Goal: Task Accomplishment & Management: Use online tool/utility

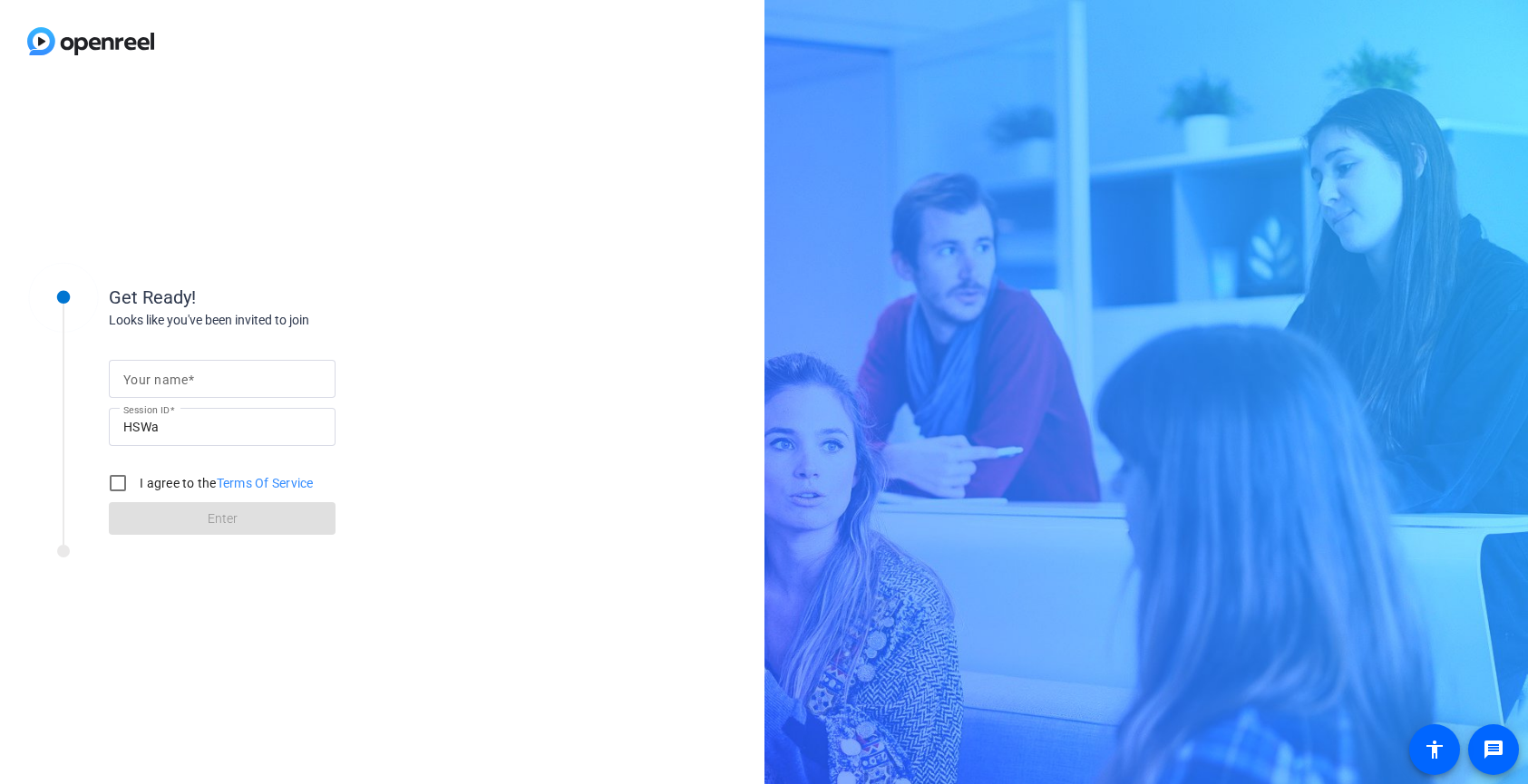
click at [274, 390] on input "Your name" at bounding box center [222, 379] width 198 height 22
type input "[PERSON_NAME]"
click at [117, 485] on input "I agree to the Terms Of Service" at bounding box center [117, 483] width 36 height 36
checkbox input "true"
click at [339, 531] on div "Your name [PERSON_NAME] Session ID HSWa I agree to the Terms Of Service Enter" at bounding box center [290, 433] width 363 height 206
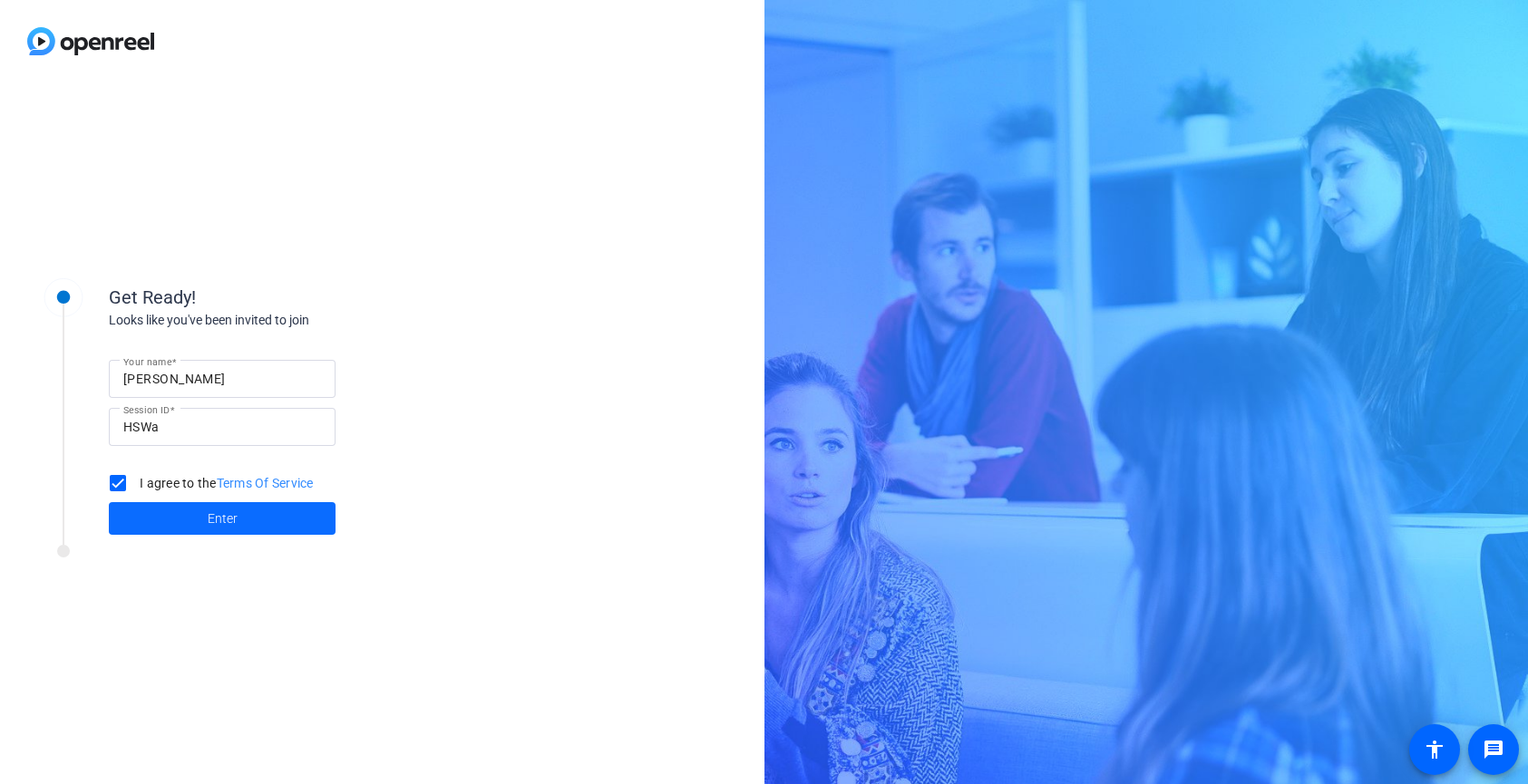
click at [328, 524] on span at bounding box center [222, 518] width 227 height 43
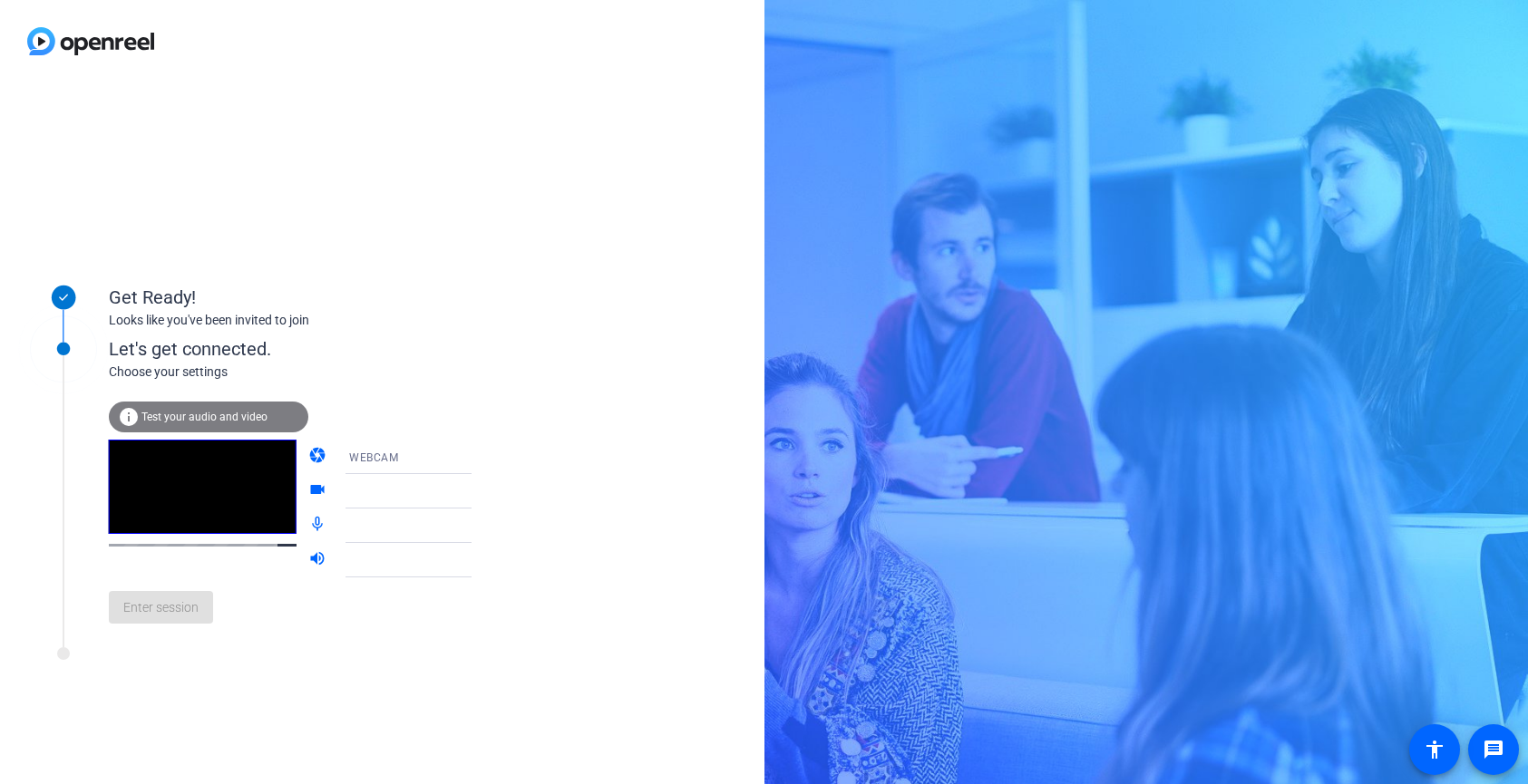
click at [486, 458] on icon at bounding box center [490, 457] width 9 height 5
click at [372, 530] on span "DESKTOP" at bounding box center [349, 529] width 51 height 22
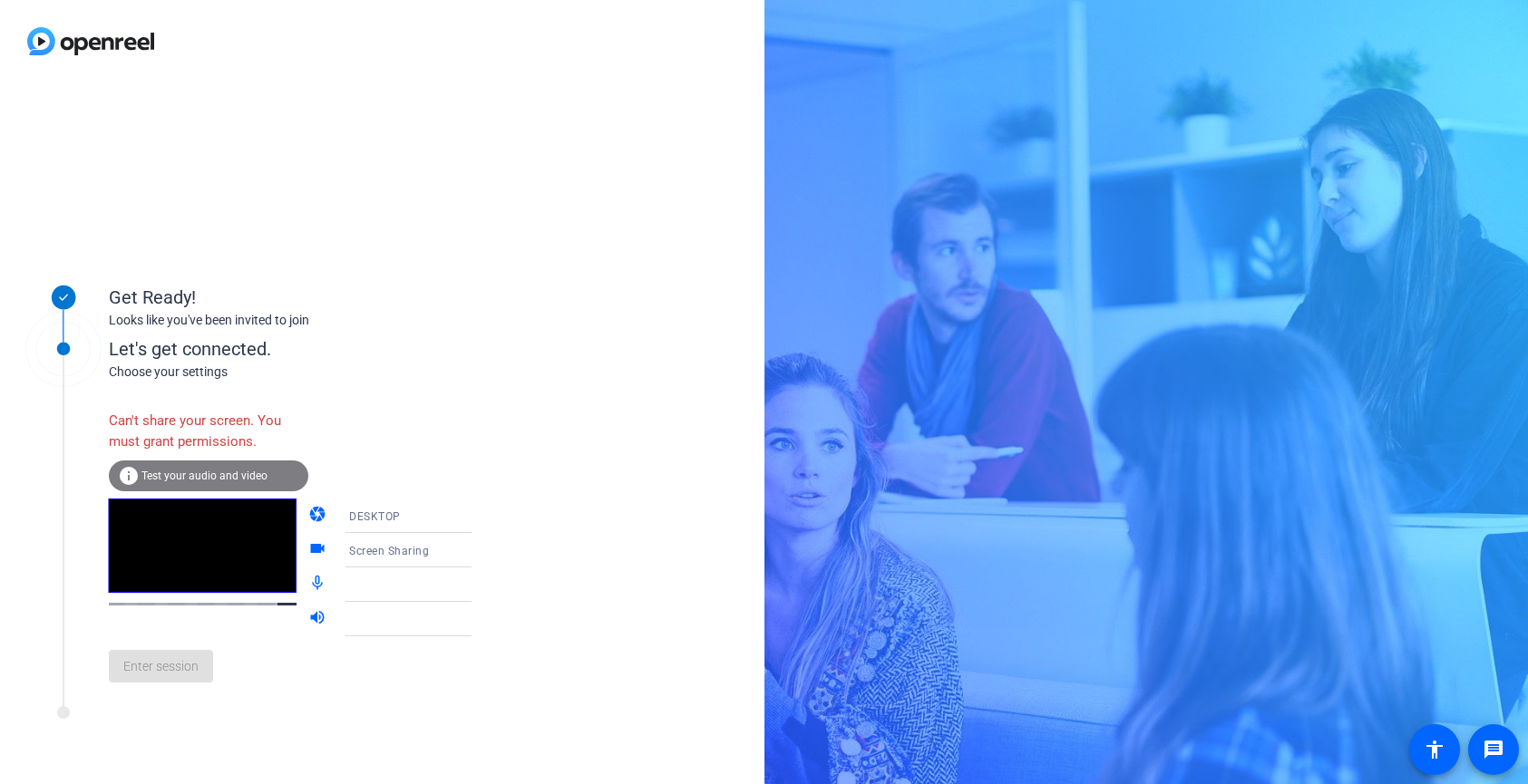
click at [438, 521] on div "DESKTOP" at bounding box center [416, 516] width 135 height 23
click at [417, 554] on mat-option "WEBCAM" at bounding box center [394, 550] width 155 height 36
click at [168, 470] on span "Test your audio and video" at bounding box center [204, 476] width 126 height 13
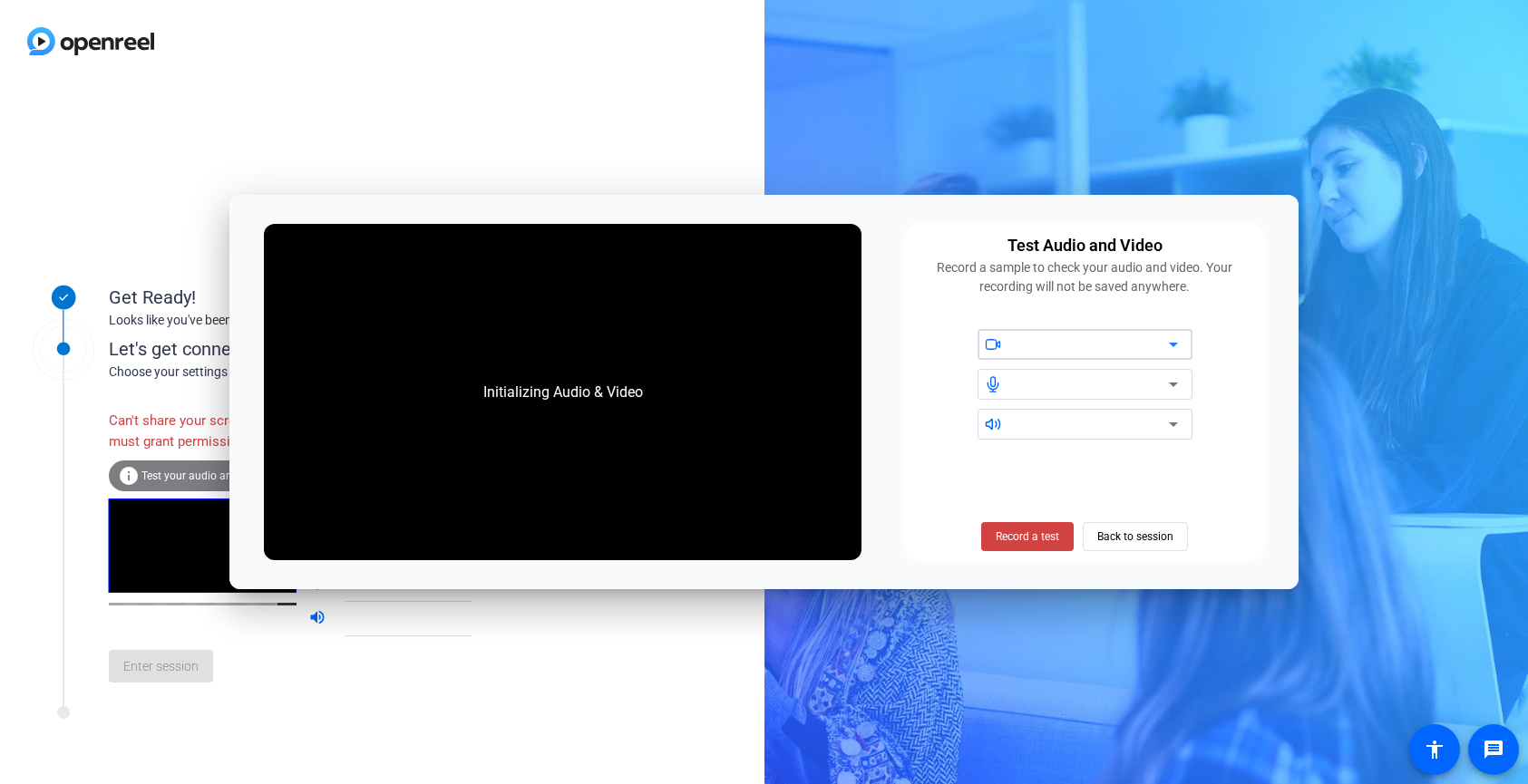
click at [1049, 346] on div at bounding box center [1091, 345] width 154 height 22
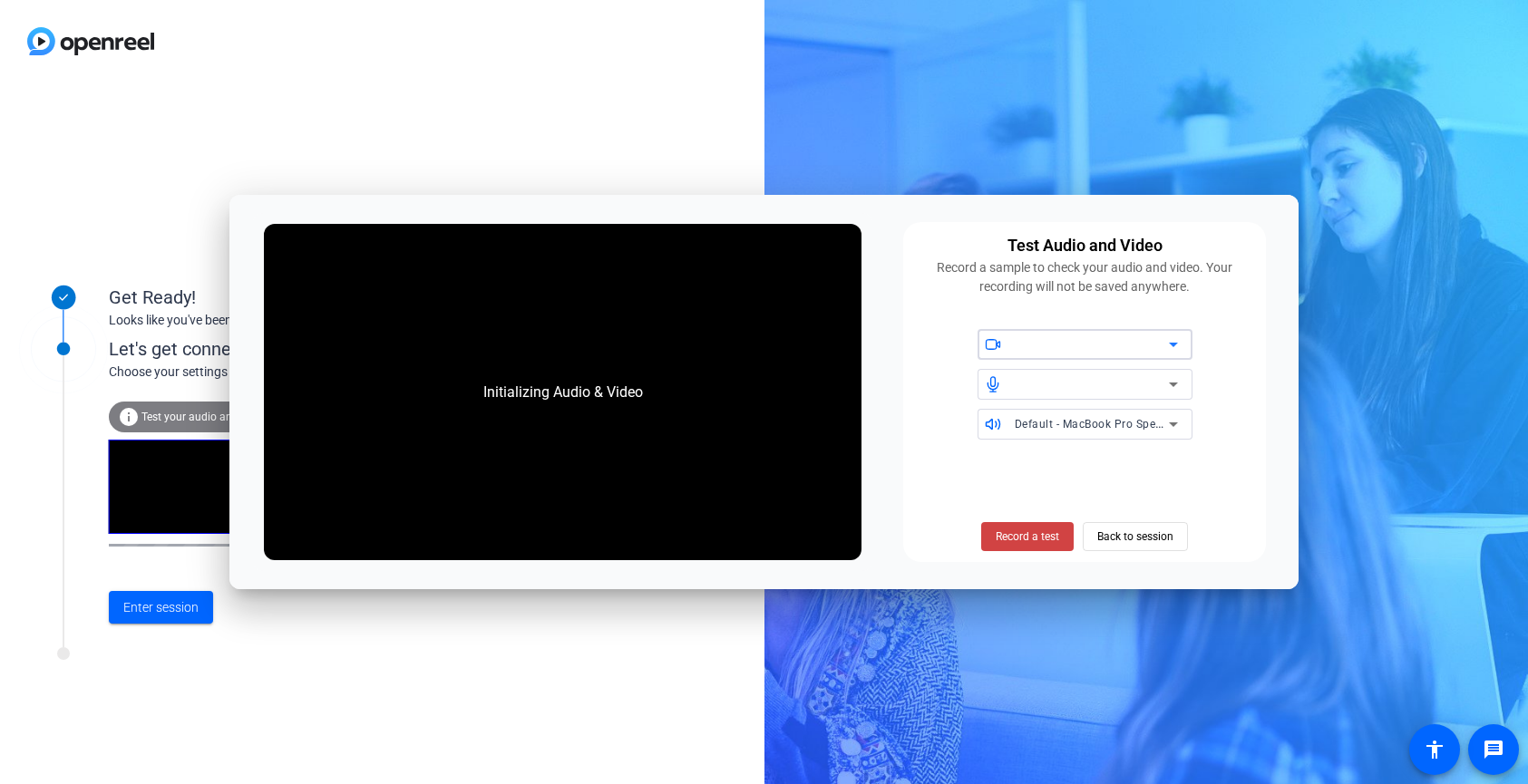
click at [1046, 346] on div at bounding box center [1091, 345] width 154 height 22
click at [1136, 345] on div at bounding box center [1091, 345] width 154 height 22
click at [1127, 538] on span "Back to session" at bounding box center [1135, 536] width 76 height 34
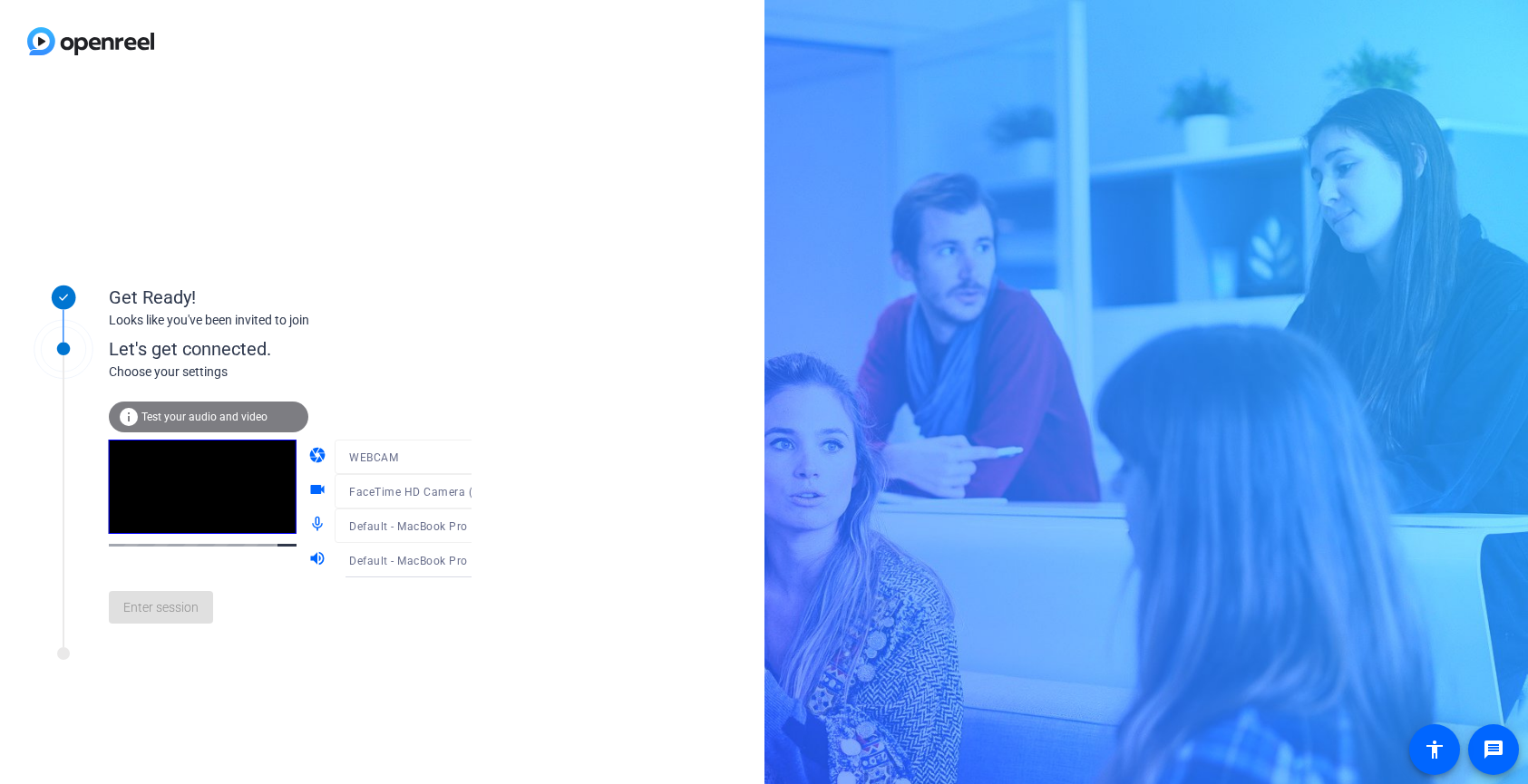
click at [453, 495] on mat-form-field "FaceTime HD Camera (Built-in) (05ac:8514)" at bounding box center [421, 491] width 173 height 34
click at [443, 486] on div at bounding box center [421, 484] width 173 height 20
click at [522, 479] on div "Get Ready! Looks like you've been invited to join Let's get connected. Choose y…" at bounding box center [382, 433] width 764 height 702
click at [447, 531] on mat-form-field "Default - MacBook Pro Microphone (Built-in)" at bounding box center [421, 525] width 173 height 34
click at [441, 525] on div at bounding box center [421, 519] width 173 height 20
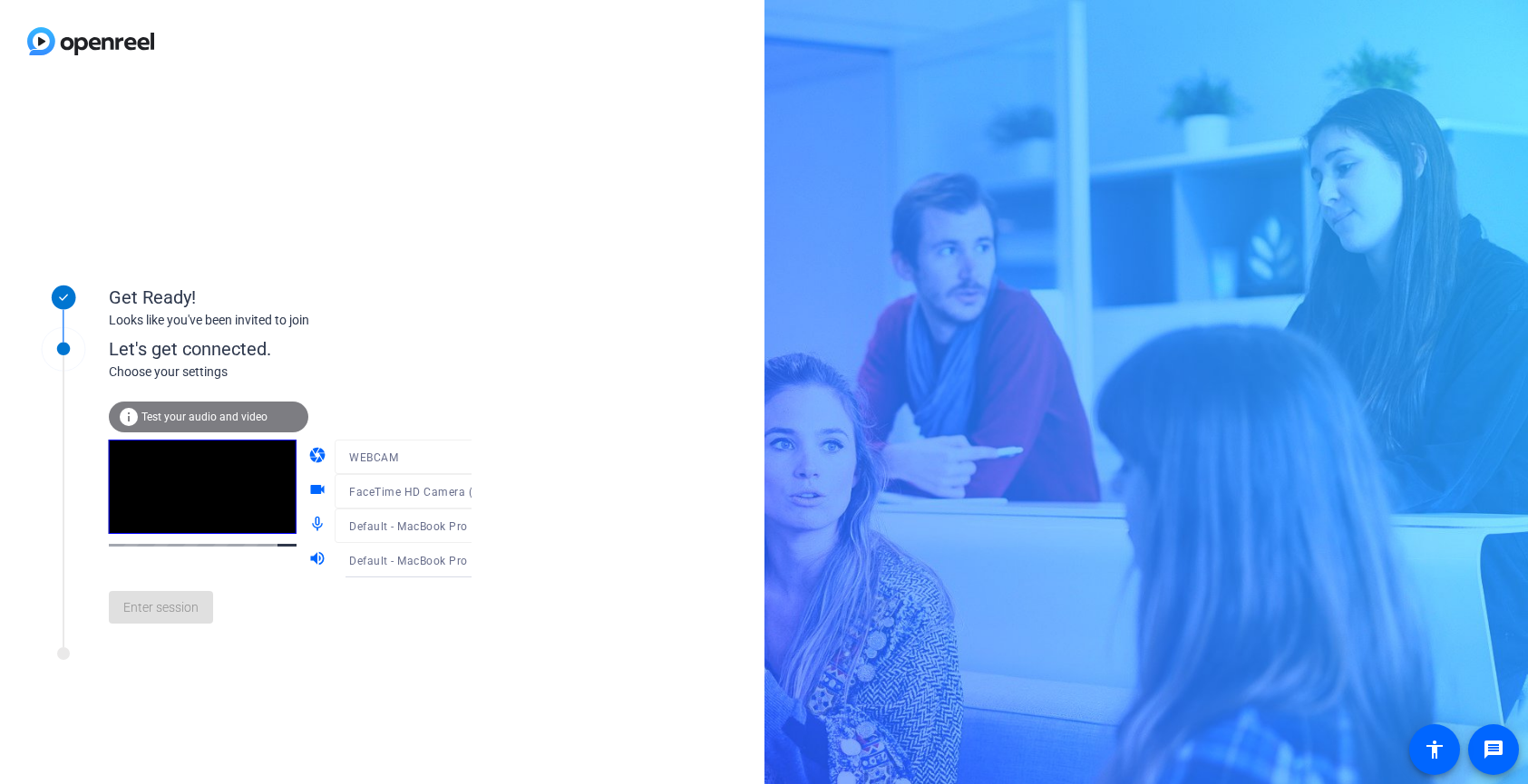
click at [479, 557] on icon at bounding box center [490, 560] width 22 height 22
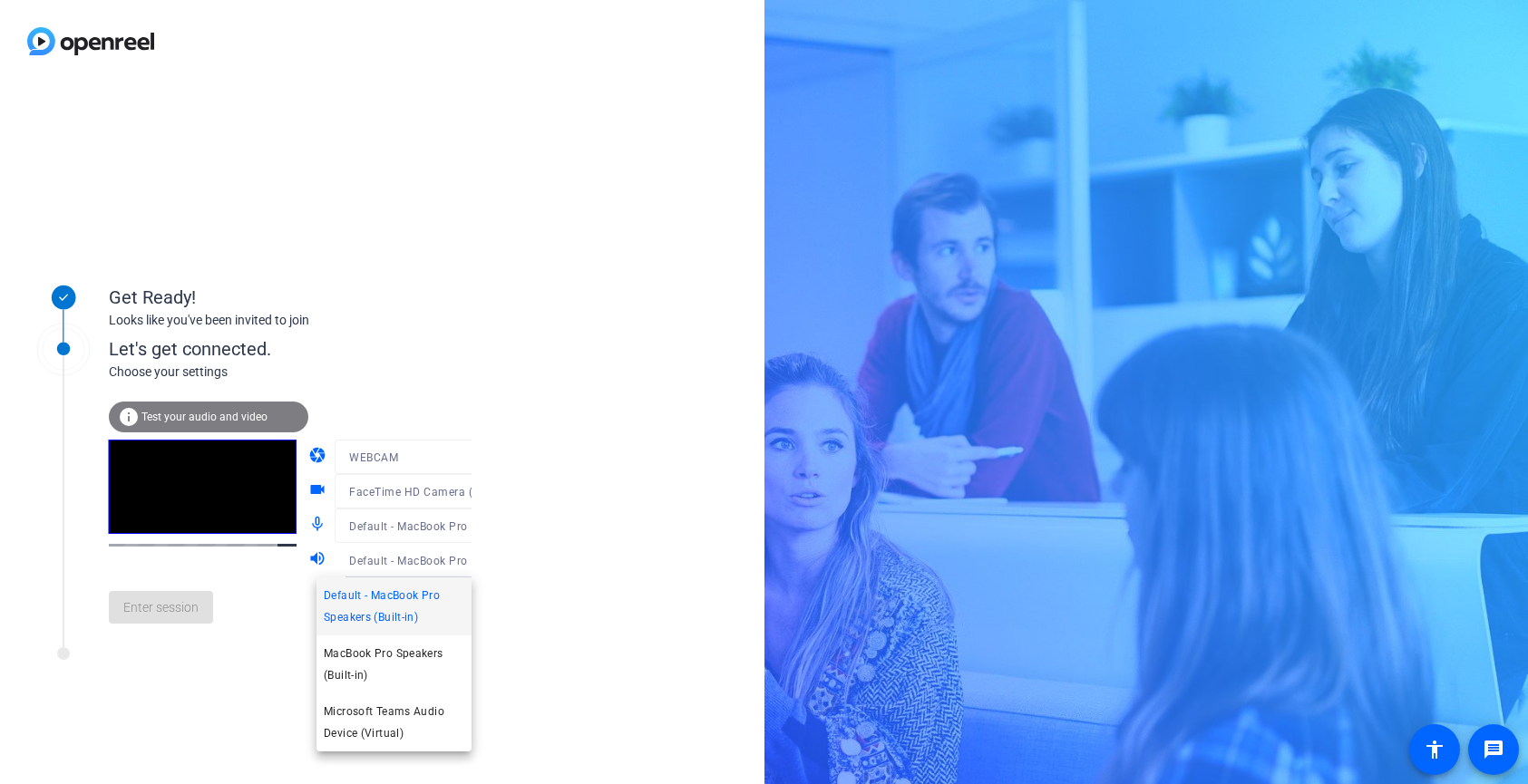
click at [538, 575] on div at bounding box center [764, 392] width 1528 height 784
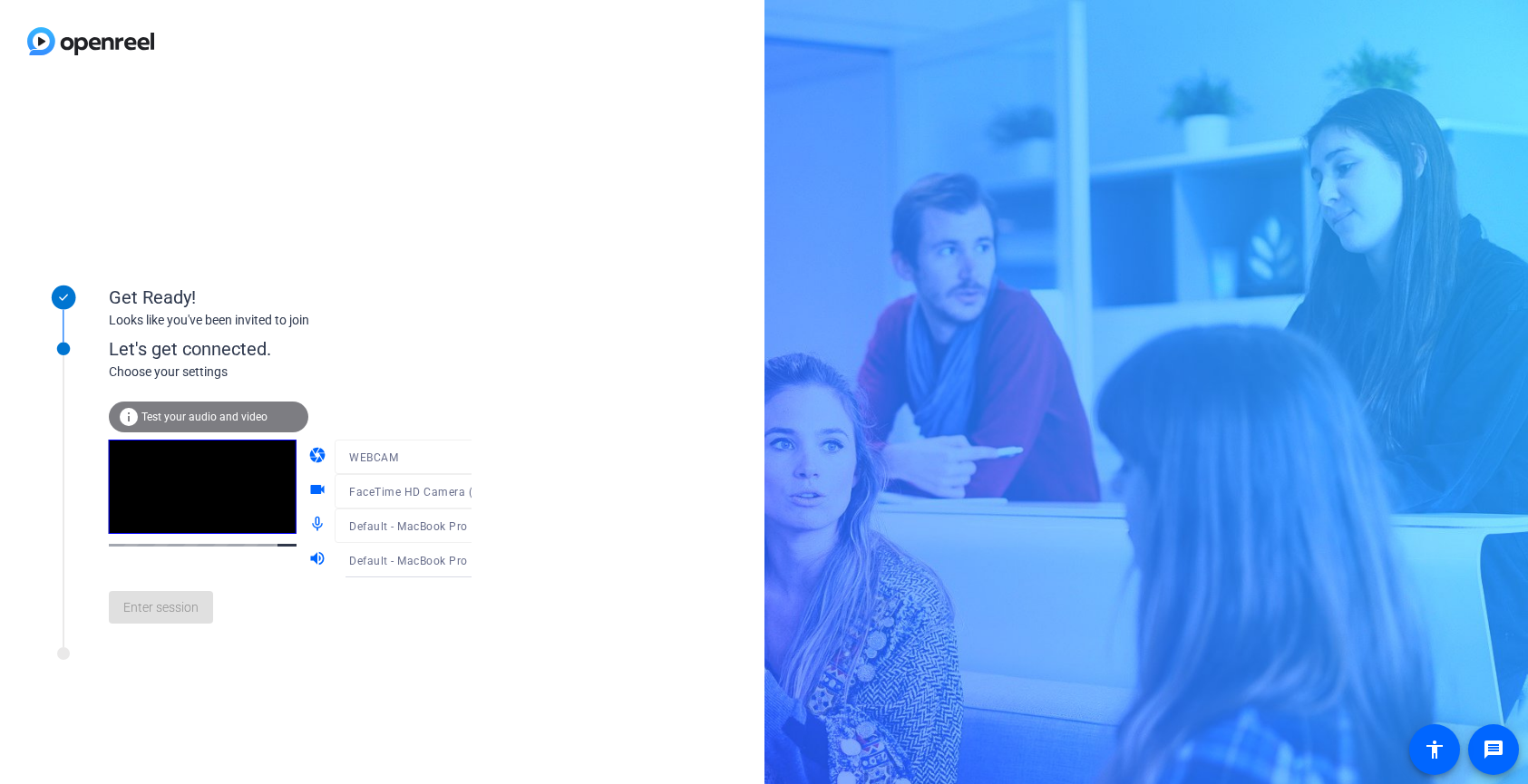
click at [452, 531] on mat-form-field "Default - MacBook Pro Microphone (Built-in)" at bounding box center [421, 525] width 173 height 34
click at [272, 423] on div "info Test your audio and video" at bounding box center [209, 416] width 200 height 31
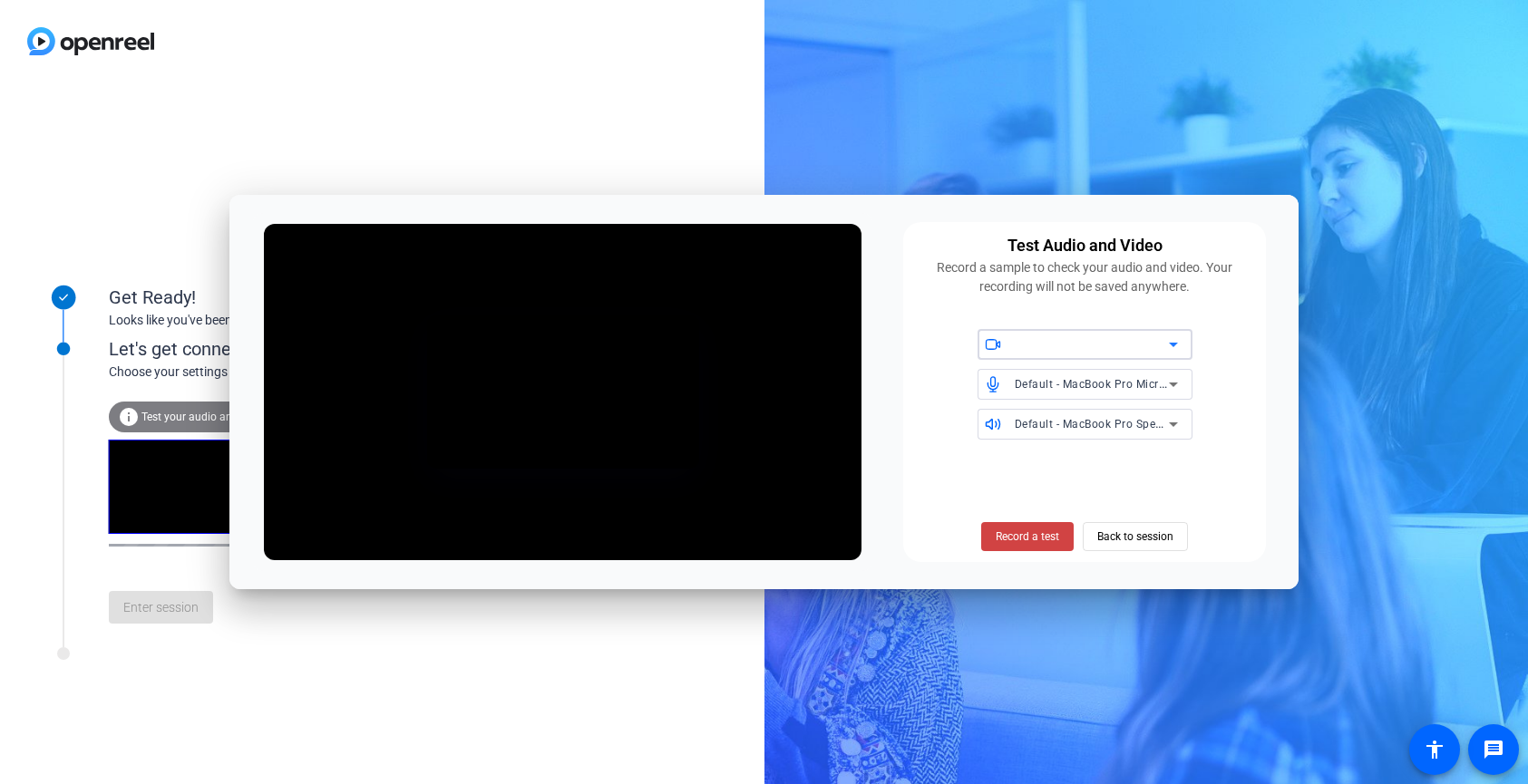
click at [1137, 390] on span "Default - MacBook Pro Microphone (Built-in)" at bounding box center [1131, 384] width 233 height 15
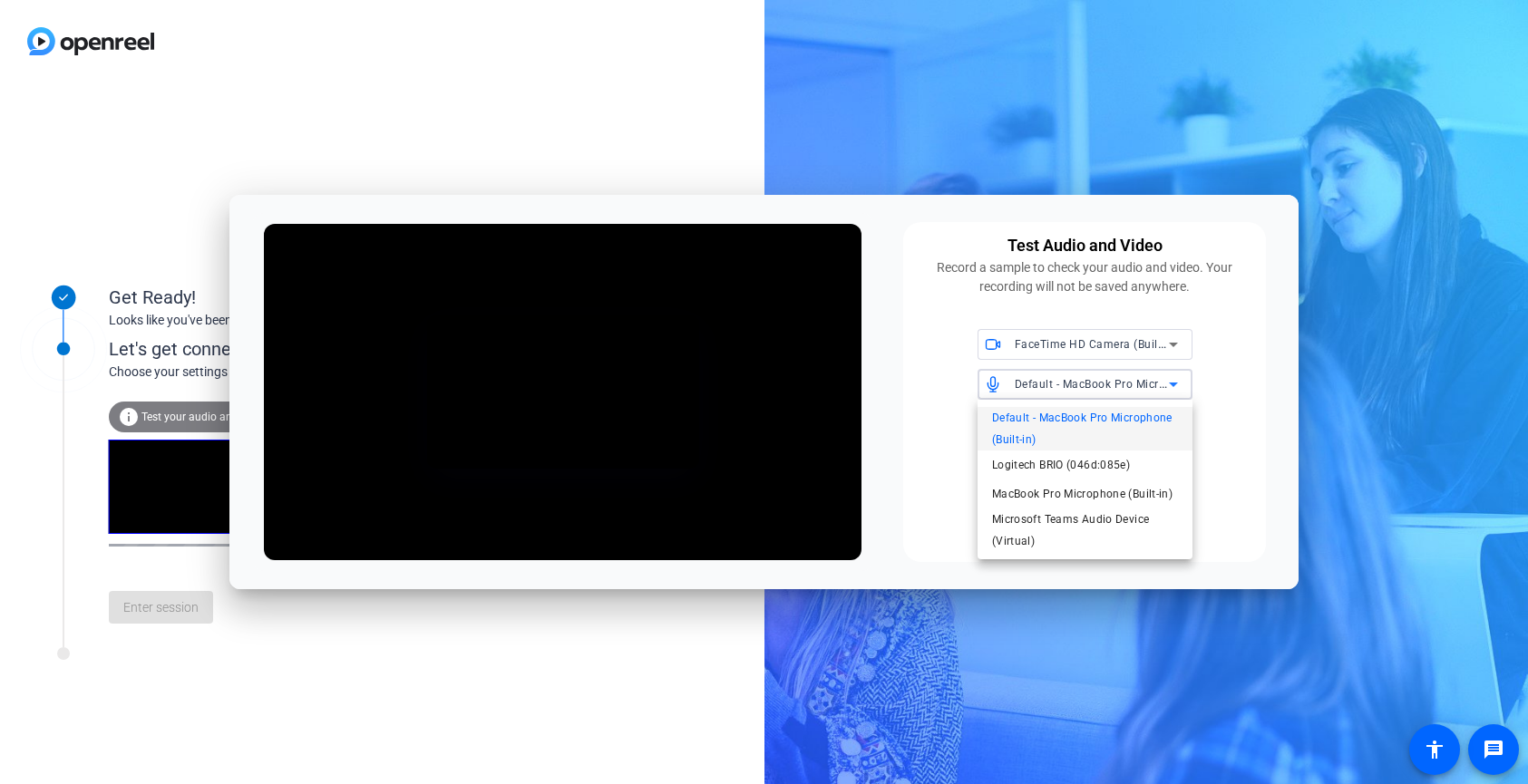
click at [1226, 405] on div at bounding box center [764, 392] width 1528 height 784
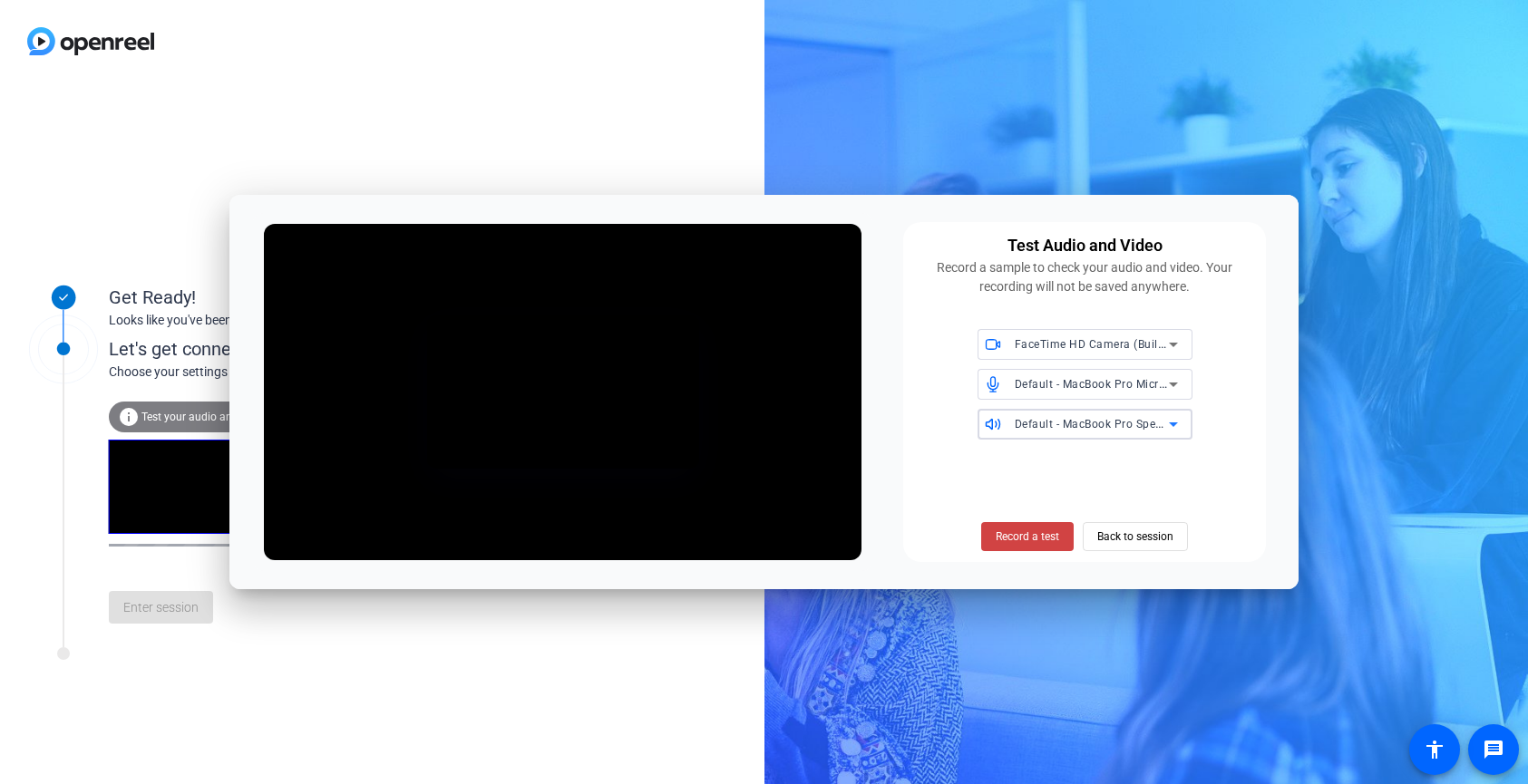
click at [1125, 430] on span "Default - MacBook Pro Speakers (Built-in)" at bounding box center [1124, 423] width 218 height 15
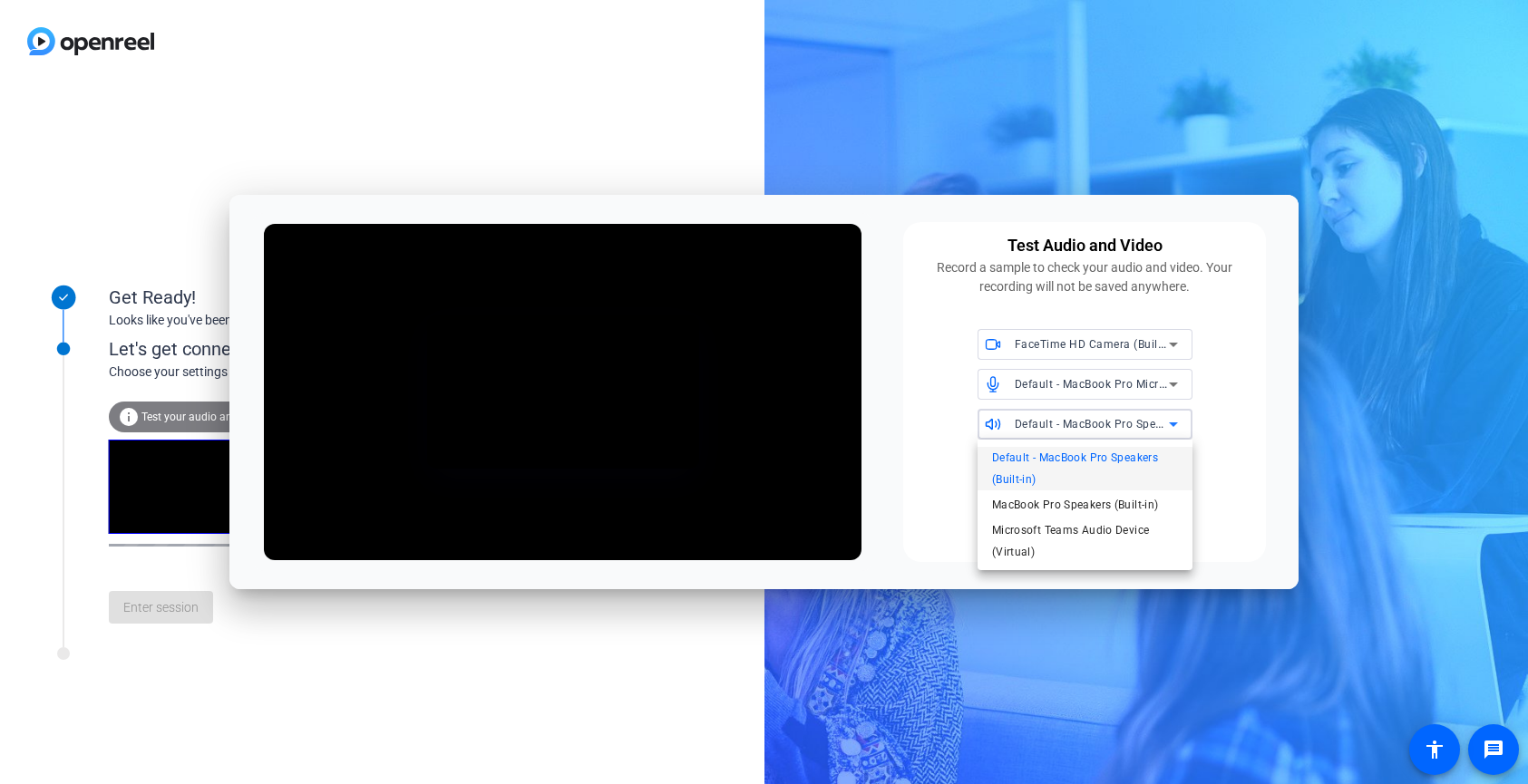
click at [1211, 443] on div at bounding box center [764, 392] width 1528 height 784
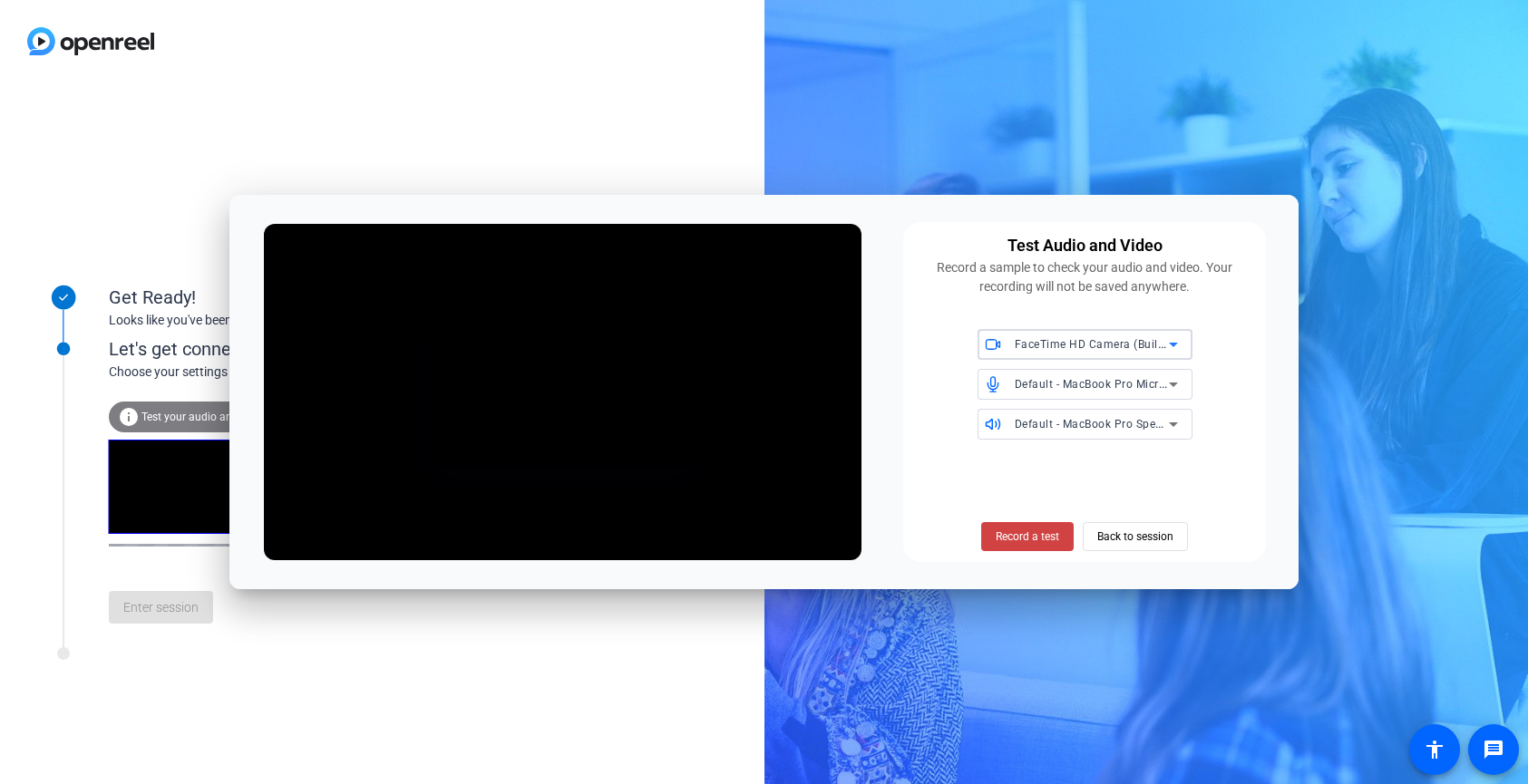
click at [1169, 347] on icon at bounding box center [1174, 345] width 22 height 22
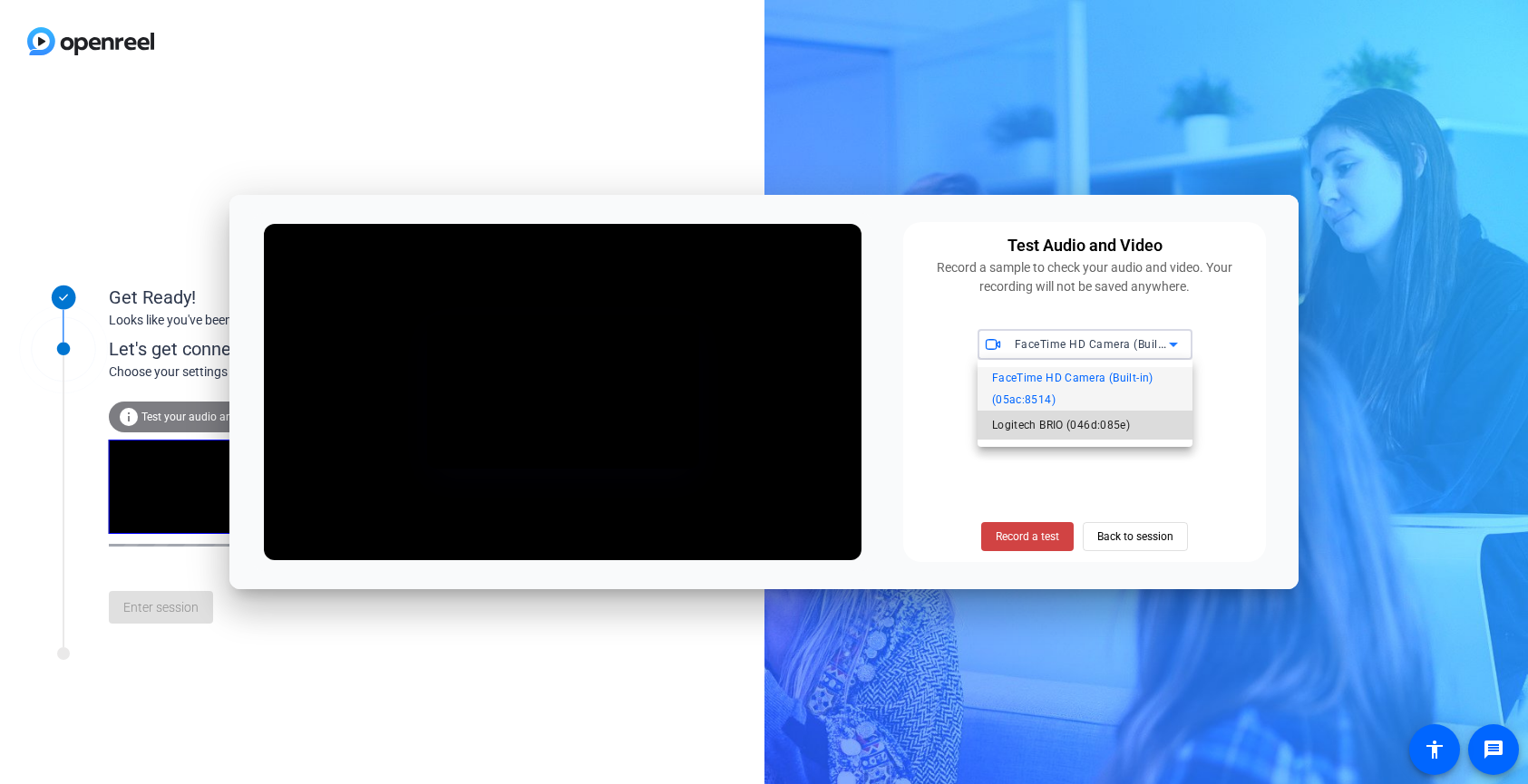
click at [1118, 424] on span "Logitech BRIO (046d:085e)" at bounding box center [1061, 425] width 138 height 22
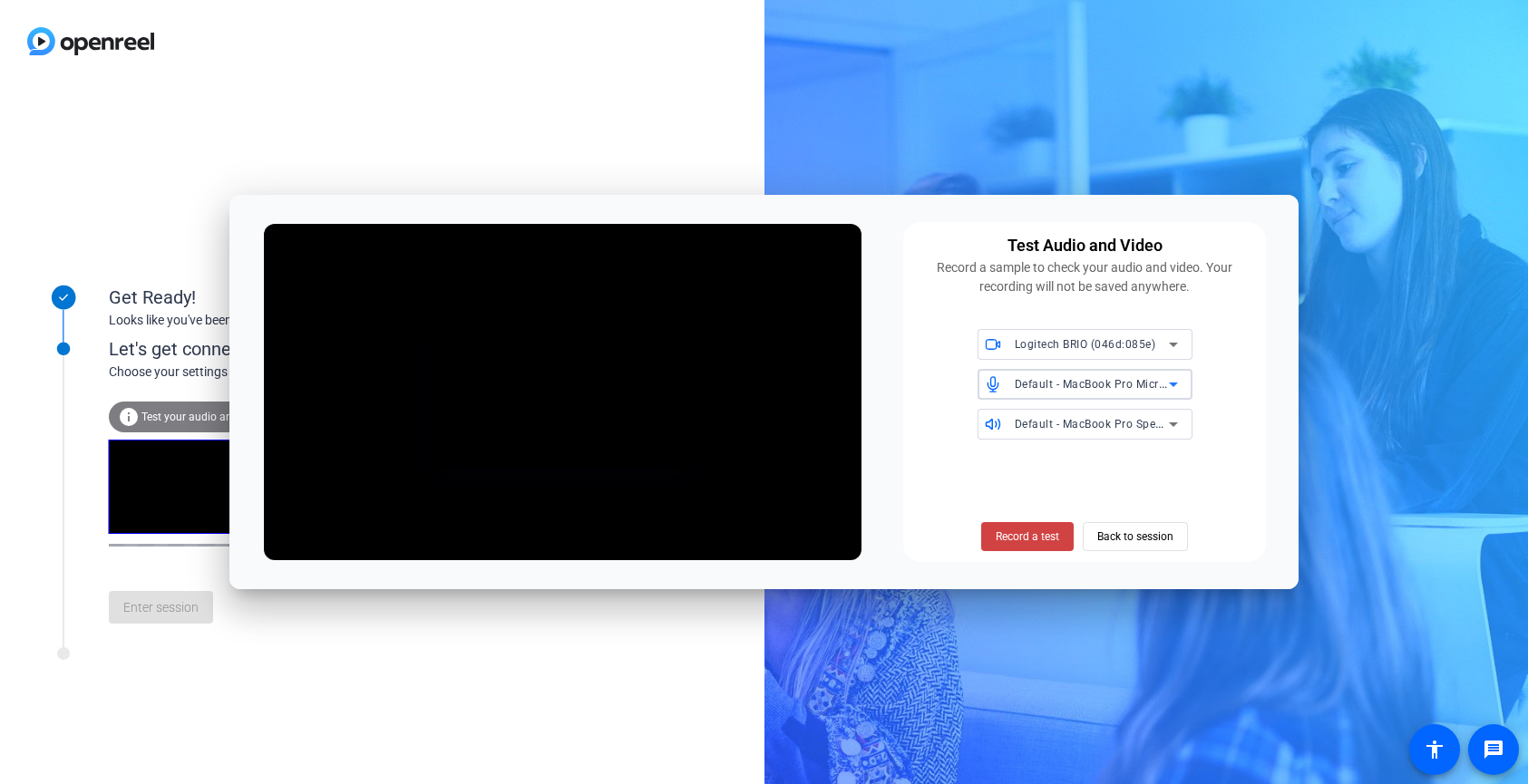
click at [1139, 394] on div "Default - MacBook Pro Microphone (Built-in)" at bounding box center [1091, 384] width 154 height 23
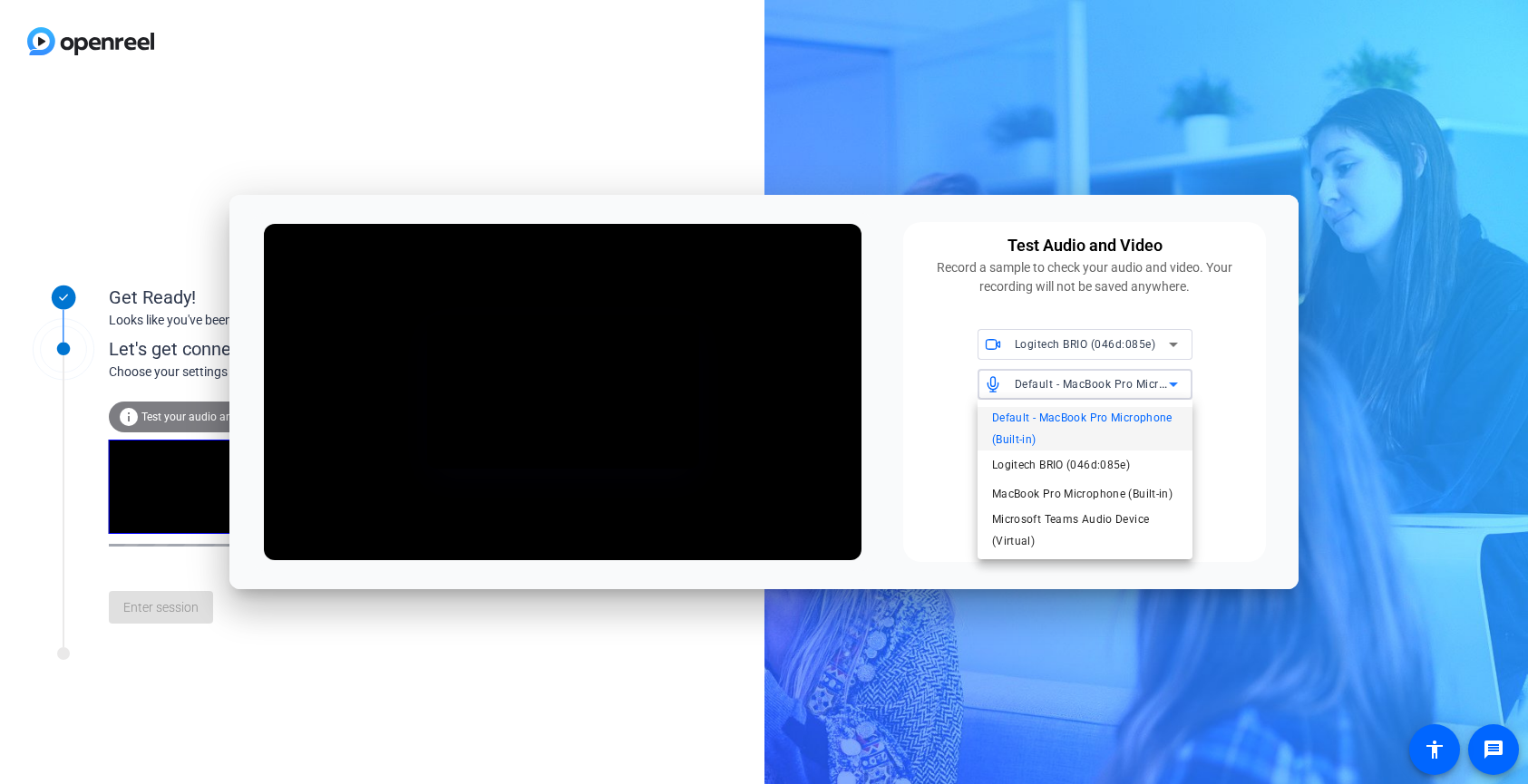
click at [1201, 426] on div at bounding box center [764, 392] width 1528 height 784
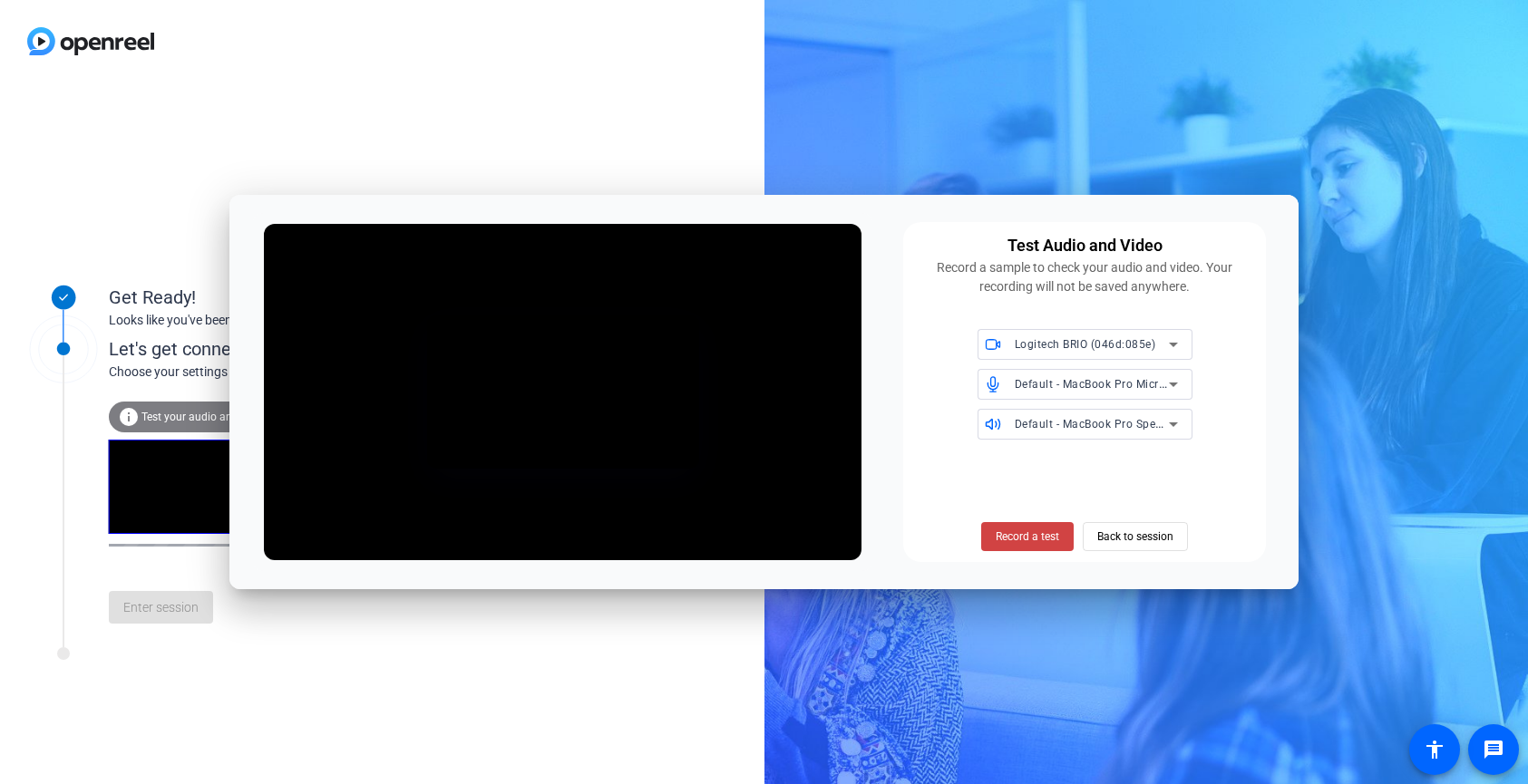
click at [1177, 349] on icon at bounding box center [1174, 345] width 22 height 22
click at [1135, 393] on span "FaceTime HD Camera (Built-in) (05ac:8514)" at bounding box center [1085, 388] width 186 height 43
click at [1170, 341] on icon at bounding box center [1174, 345] width 22 height 22
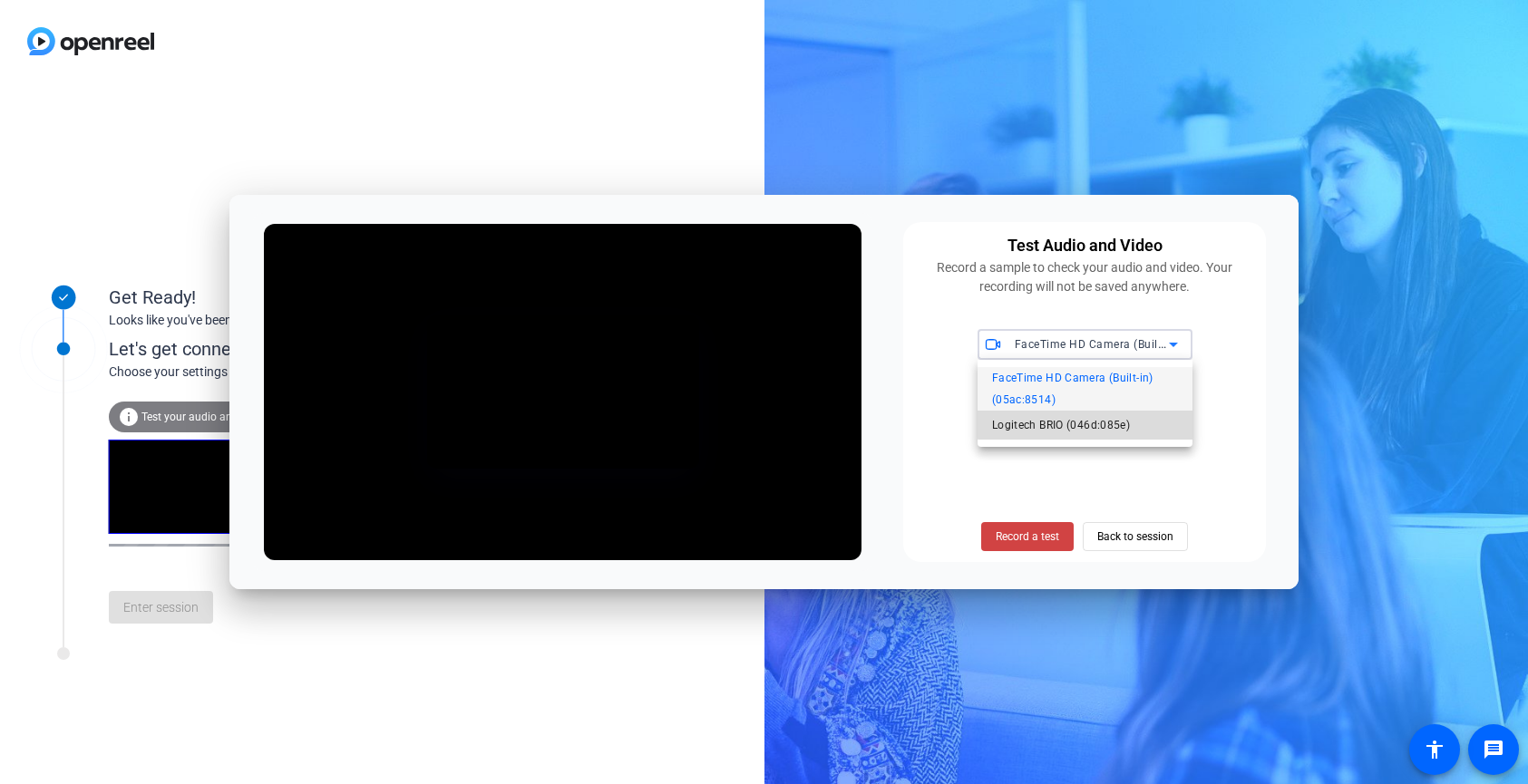
click at [1134, 422] on mat-option "Logitech BRIO (046d:085e)" at bounding box center [1085, 424] width 215 height 29
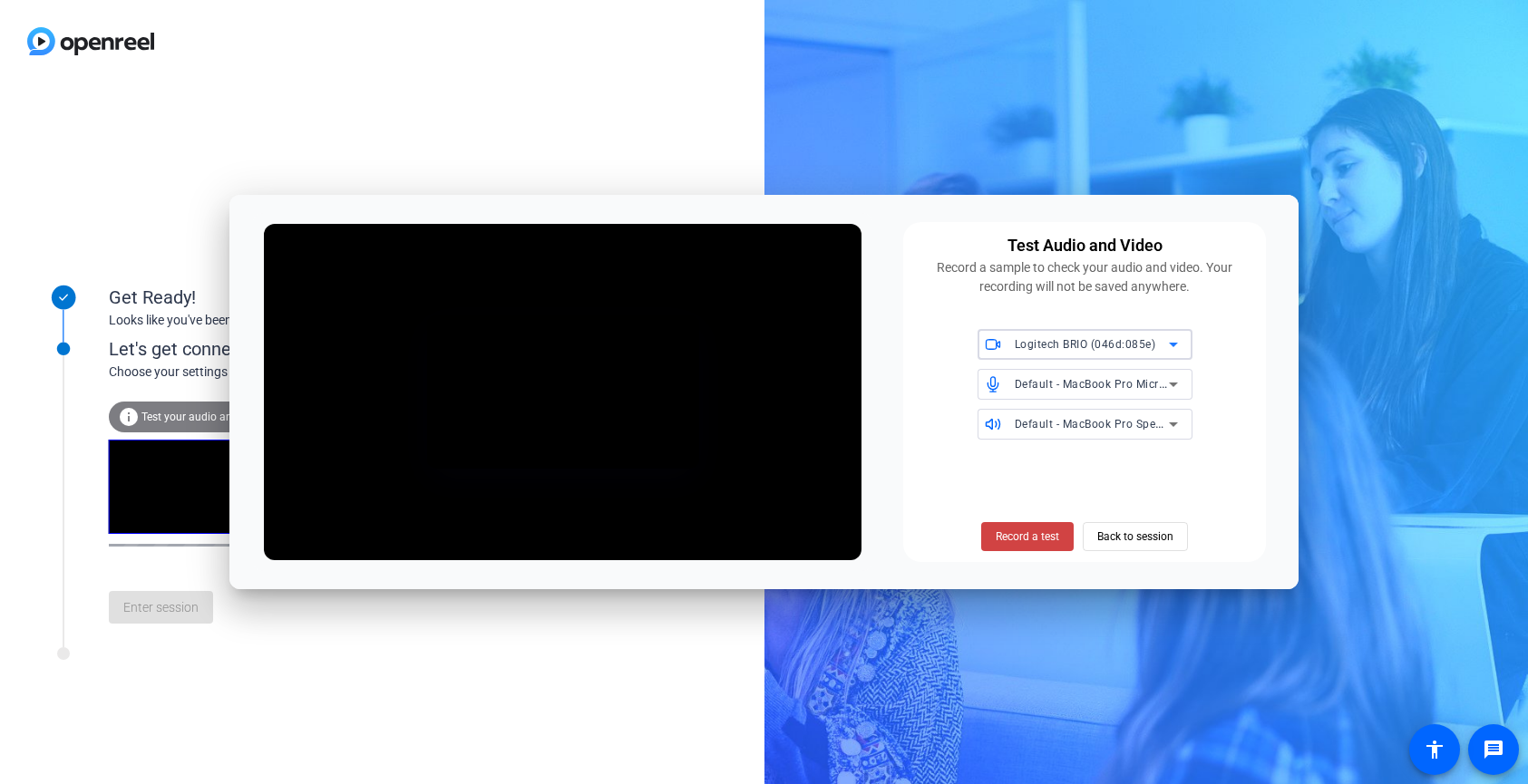
click at [1158, 381] on span "Default - MacBook Pro Microphone (Built-in)" at bounding box center [1131, 384] width 233 height 15
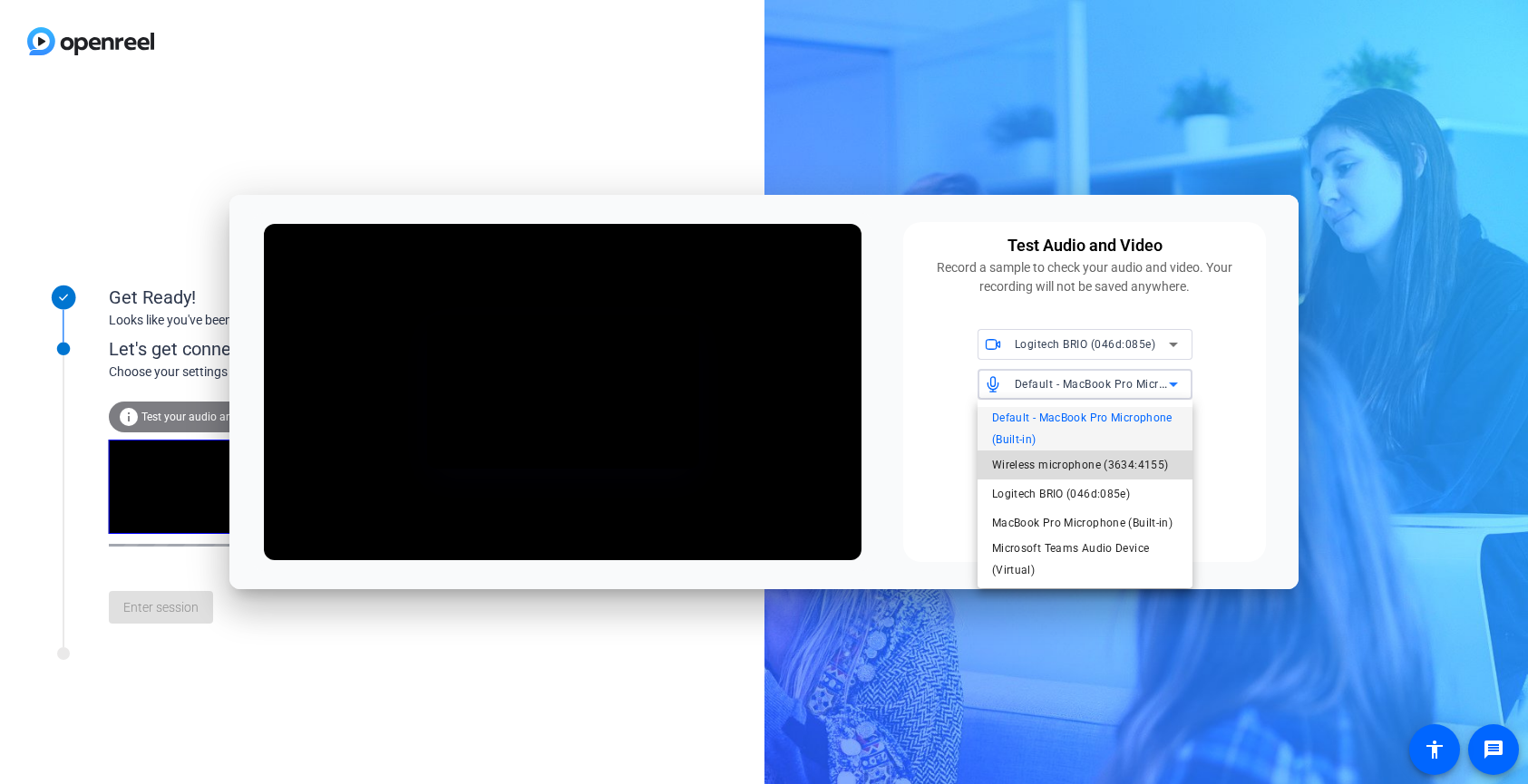
click at [1101, 466] on span "Wireless microphone (3634:4155)" at bounding box center [1080, 465] width 177 height 22
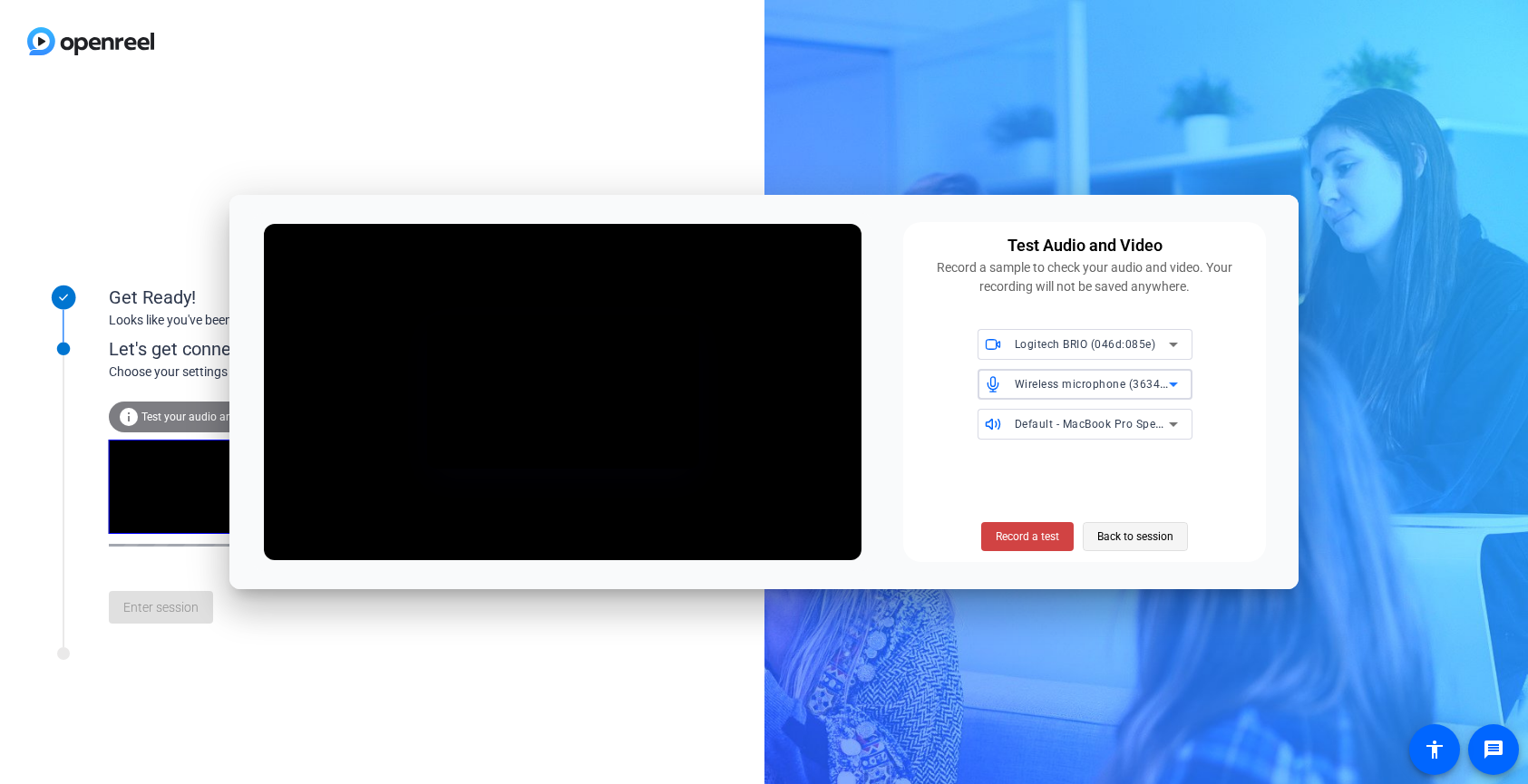
click at [1144, 536] on span "Back to session" at bounding box center [1135, 536] width 76 height 34
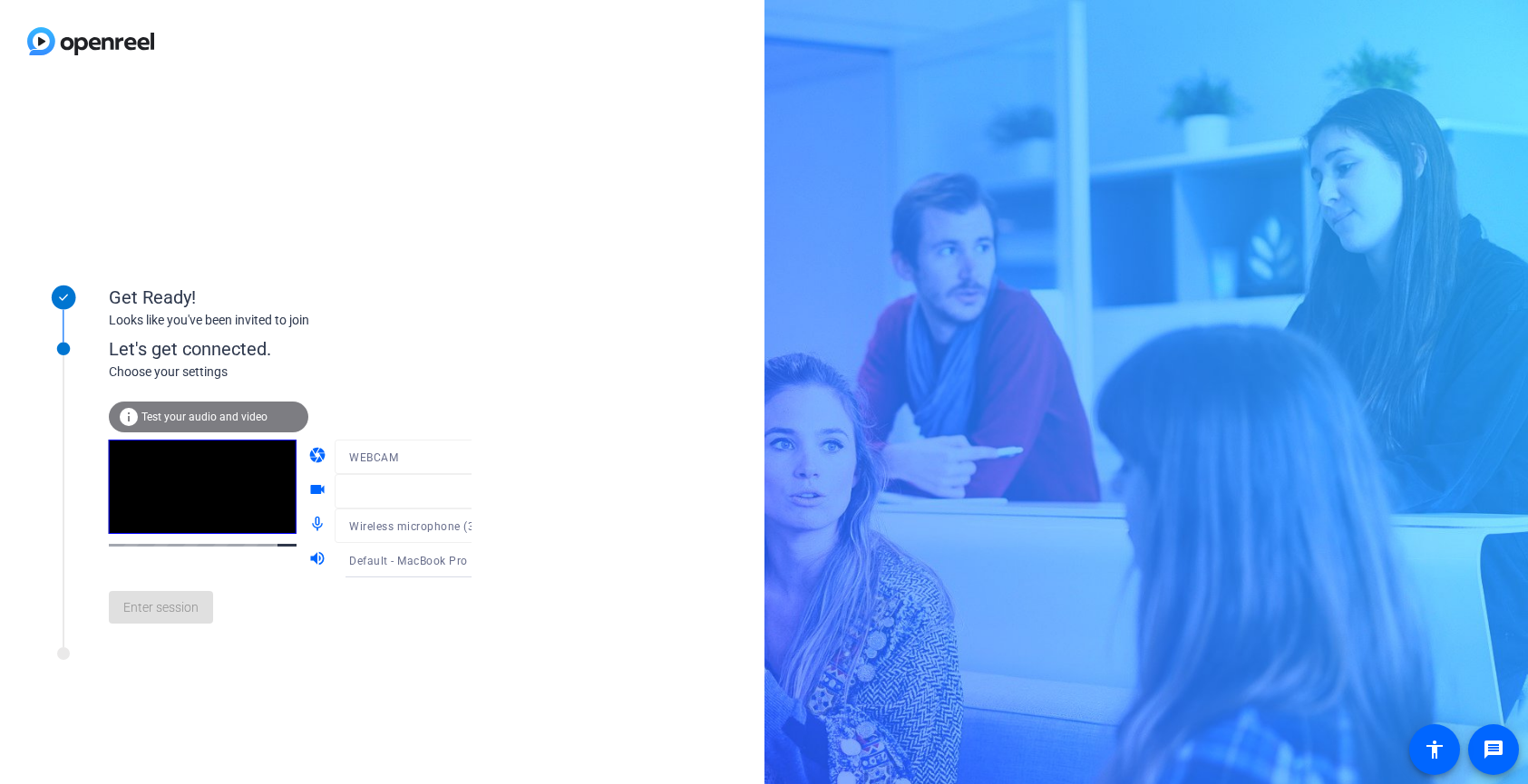
click at [452, 492] on div at bounding box center [421, 484] width 173 height 20
click at [560, 493] on div "Get Ready! Looks like you've been invited to join Let's get connected. Choose y…" at bounding box center [382, 433] width 764 height 702
click at [222, 417] on span "Test your audio and video" at bounding box center [204, 417] width 126 height 13
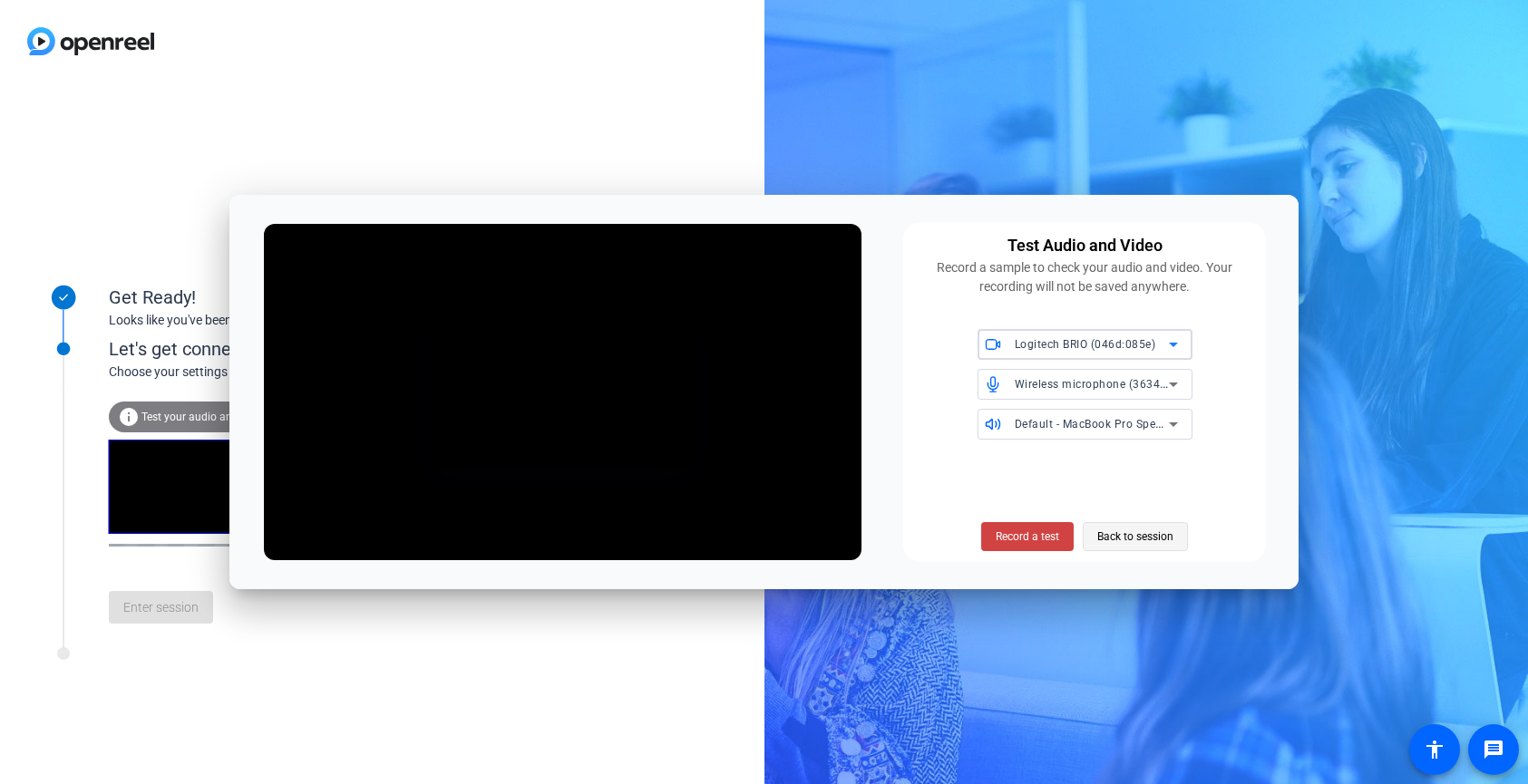
click at [1139, 535] on span "Back to session" at bounding box center [1135, 536] width 76 height 34
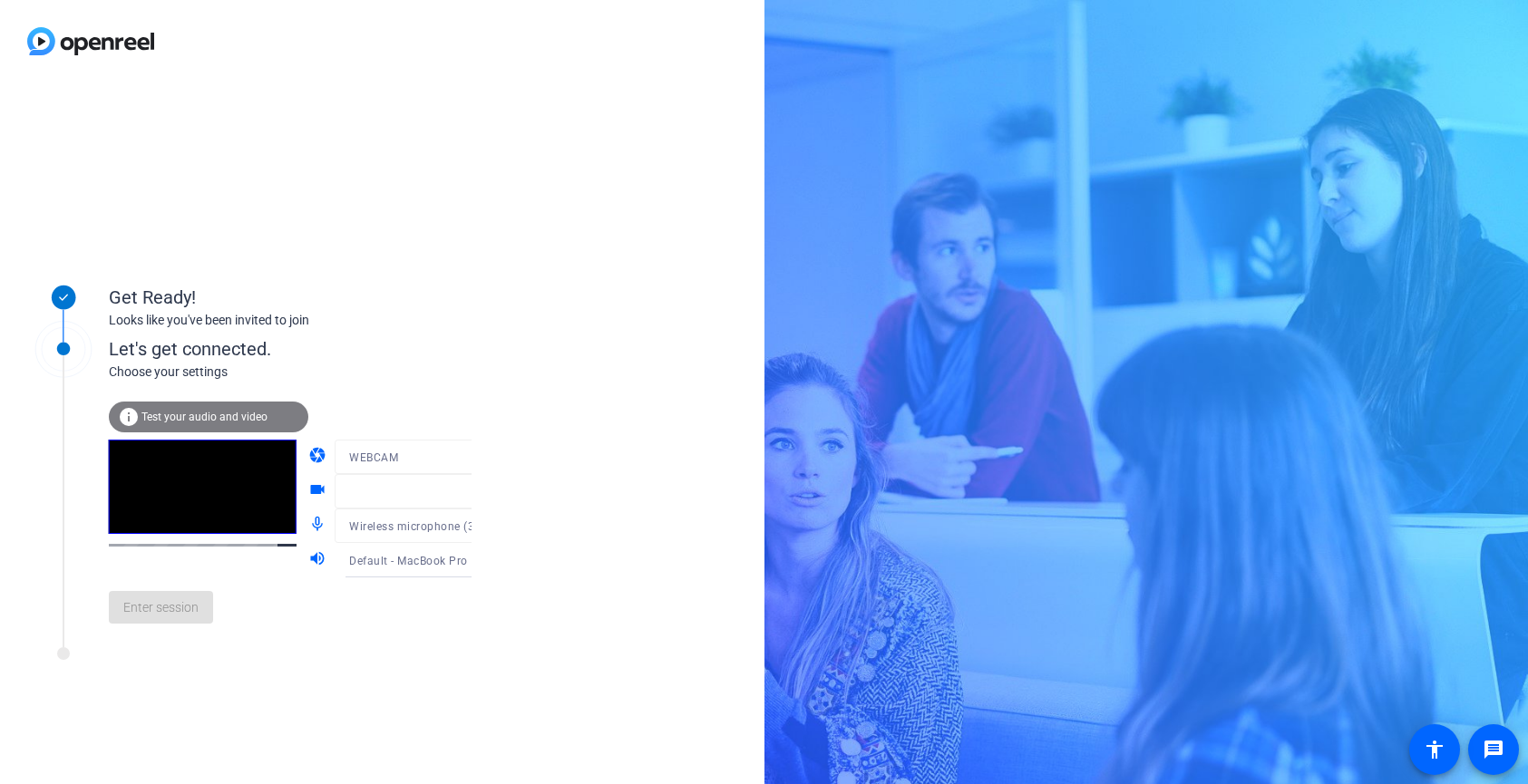
click at [612, 470] on div "Get Ready! Looks like you've been invited to join Let's get connected. Choose y…" at bounding box center [382, 433] width 764 height 702
click at [314, 646] on div "Let's get connected. Choose your settings info Test your audio and video camera…" at bounding box center [245, 475] width 453 height 345
click at [472, 676] on div "Get Ready! Looks like you've been invited to join Let's get connected. Choose y…" at bounding box center [382, 433] width 764 height 702
click at [187, 617] on div "Enter session" at bounding box center [309, 607] width 400 height 60
click at [425, 480] on div at bounding box center [421, 484] width 173 height 20
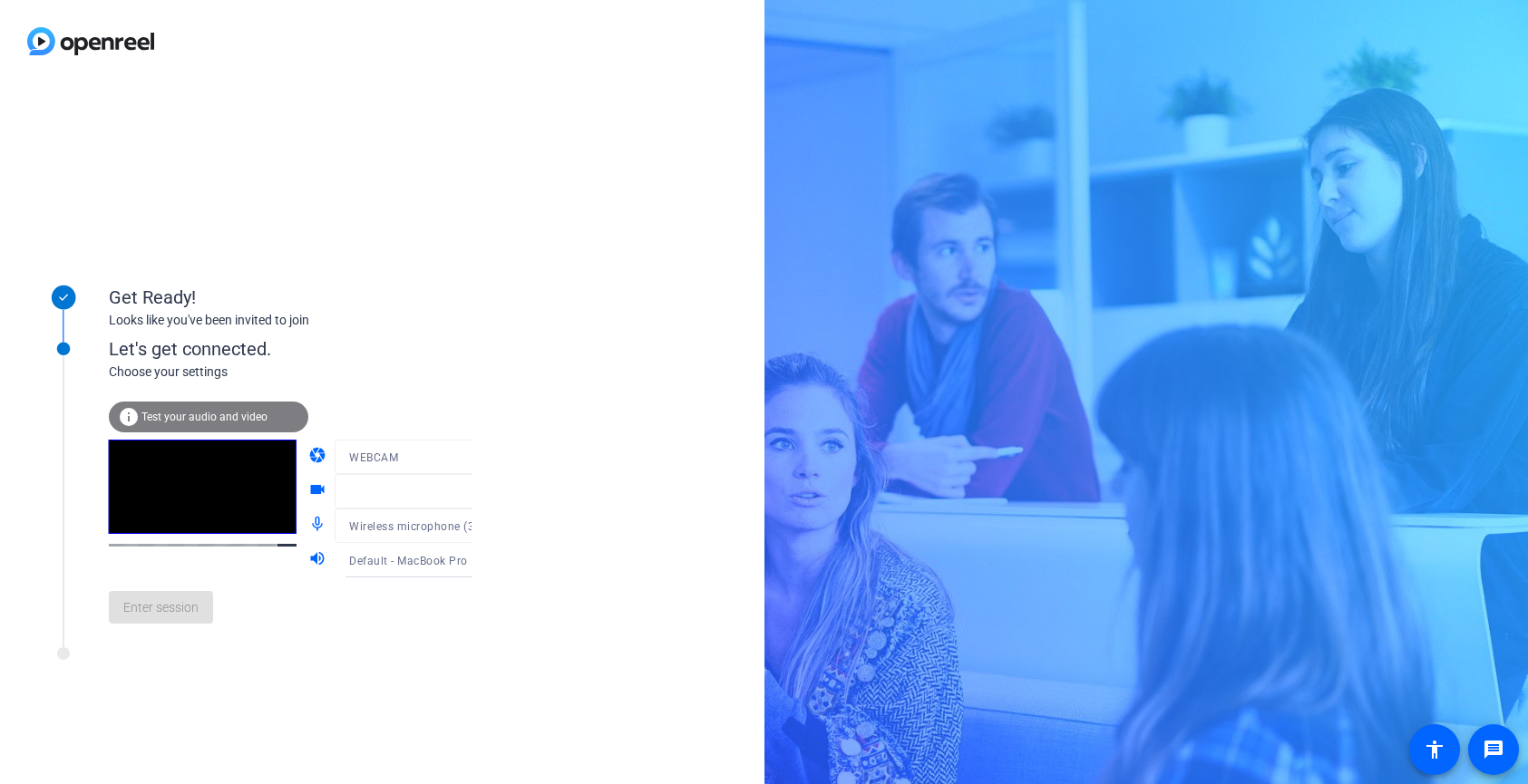
click at [443, 488] on div at bounding box center [421, 484] width 173 height 20
click at [252, 419] on span "Test your audio and video" at bounding box center [204, 417] width 126 height 13
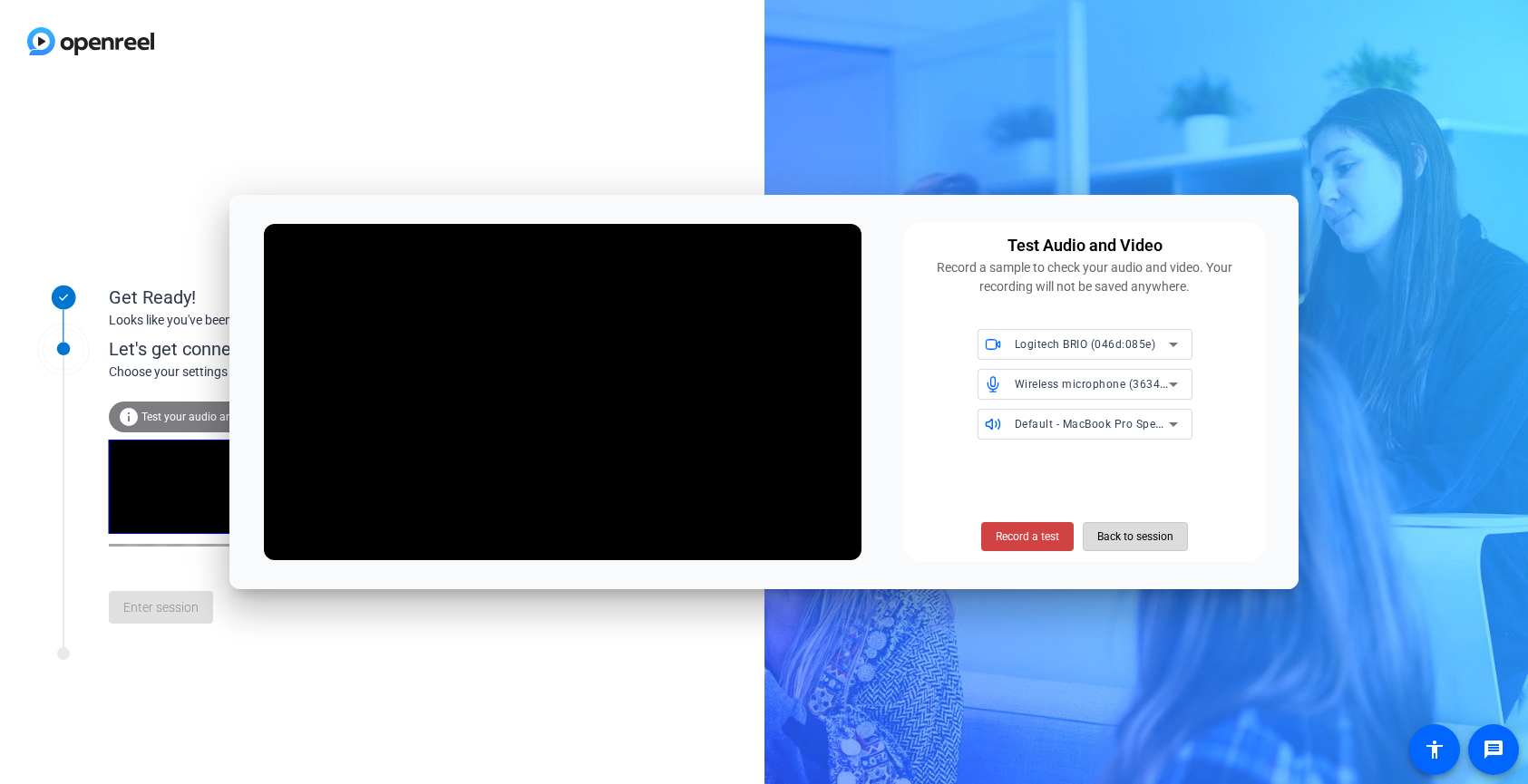
click at [1162, 537] on span "Back to session" at bounding box center [1135, 536] width 76 height 34
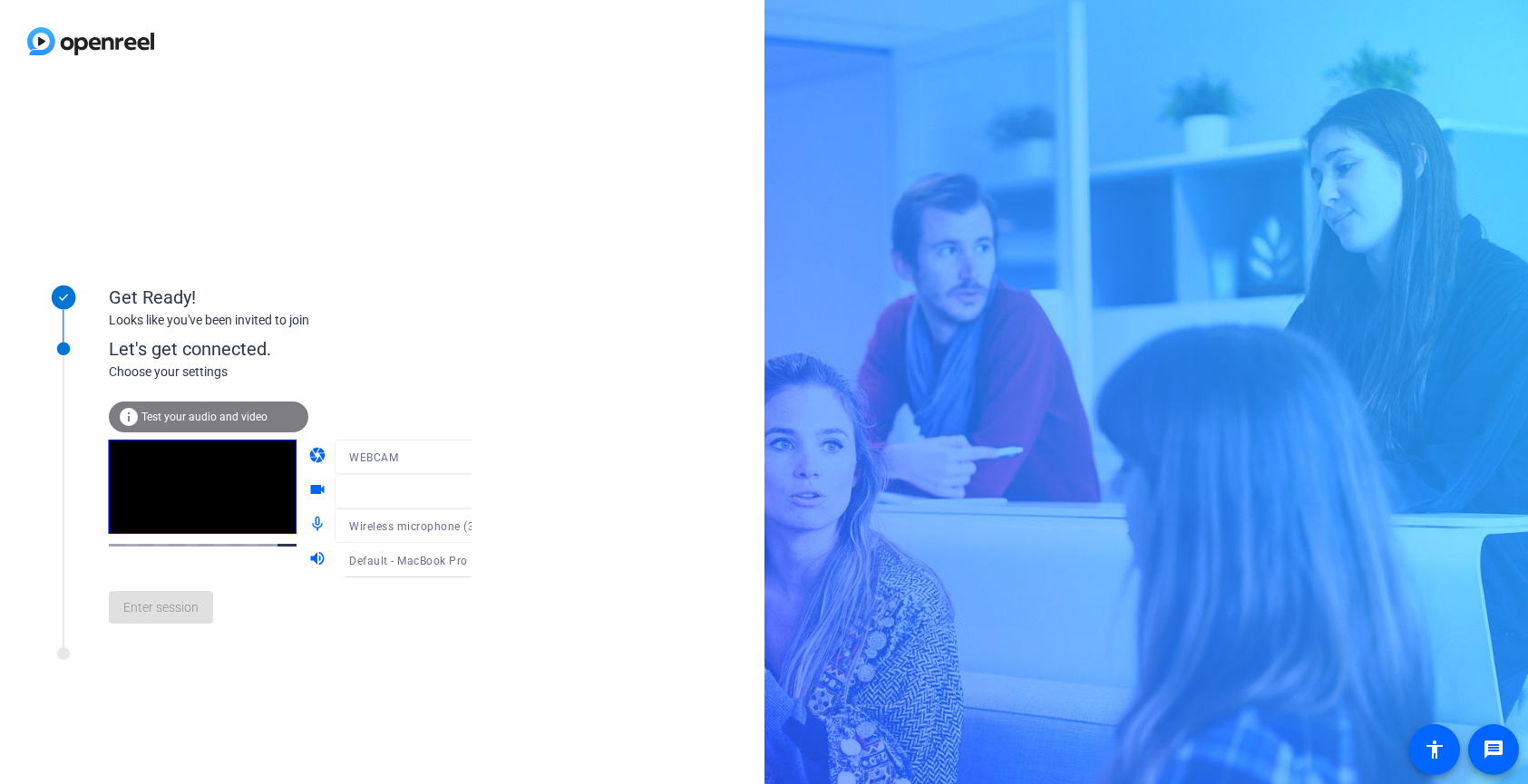
click at [696, 545] on div "Get Ready! Looks like you've been invited to join Let's get connected. Choose y…" at bounding box center [382, 433] width 764 height 702
click at [396, 496] on mat-form-field at bounding box center [421, 491] width 173 height 34
click at [415, 450] on mat-form-field "WEBCAM" at bounding box center [421, 456] width 173 height 34
click at [178, 612] on div "Enter session" at bounding box center [309, 607] width 400 height 60
click at [532, 576] on div "Get Ready! Looks like you've been invited to join Let's get connected. Choose y…" at bounding box center [382, 433] width 764 height 702
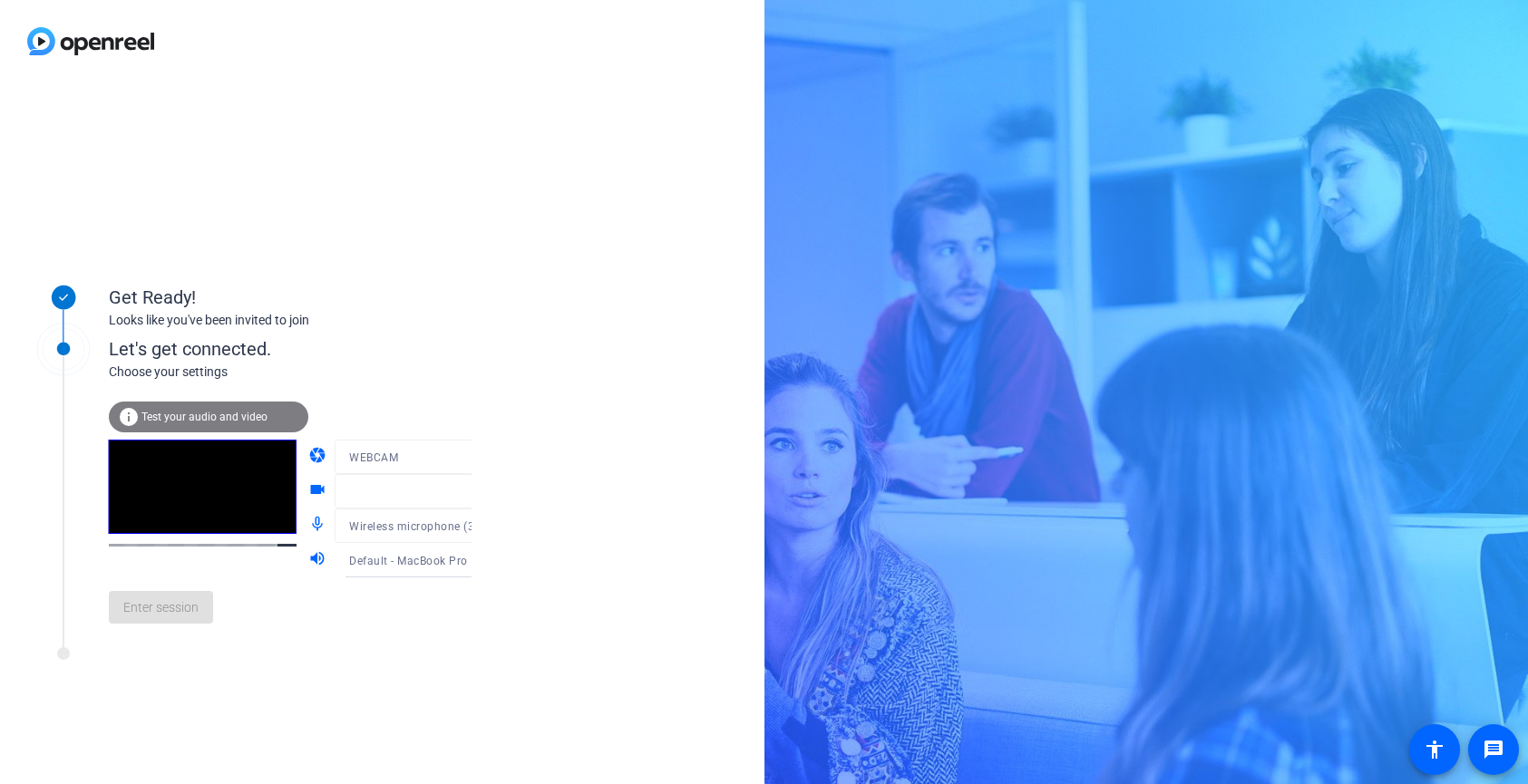
click at [568, 740] on div "Get Ready! Looks like you've been invited to join Let's get connected. Choose y…" at bounding box center [382, 433] width 764 height 702
click at [450, 493] on div at bounding box center [421, 484] width 173 height 20
click at [450, 464] on mat-form-field "WEBCAM" at bounding box center [421, 456] width 173 height 34
click at [448, 456] on mat-form-field "WEBCAM" at bounding box center [421, 456] width 173 height 34
click at [213, 413] on span "Test your audio and video" at bounding box center [204, 417] width 126 height 13
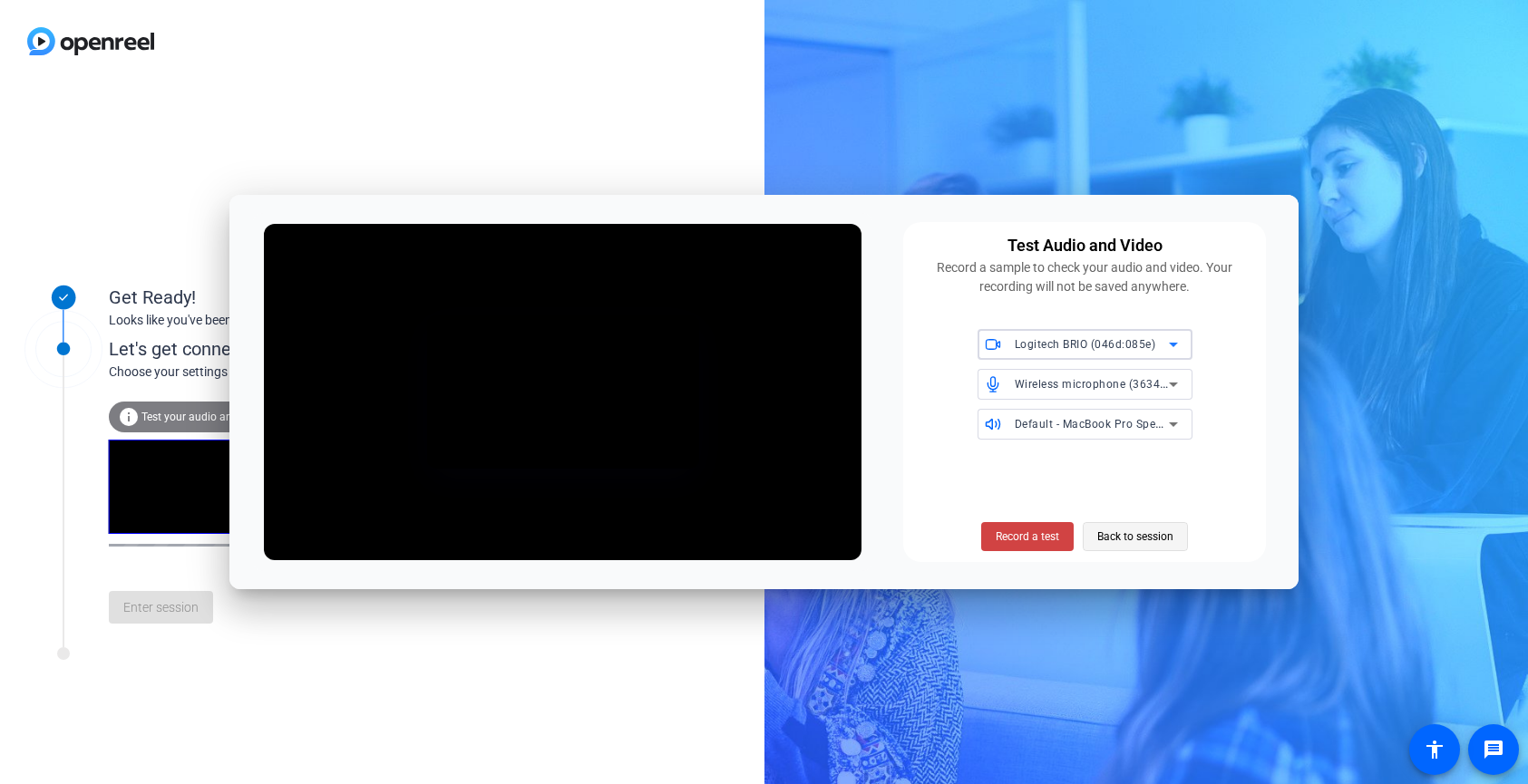
click at [1140, 533] on span "Back to session" at bounding box center [1135, 536] width 76 height 34
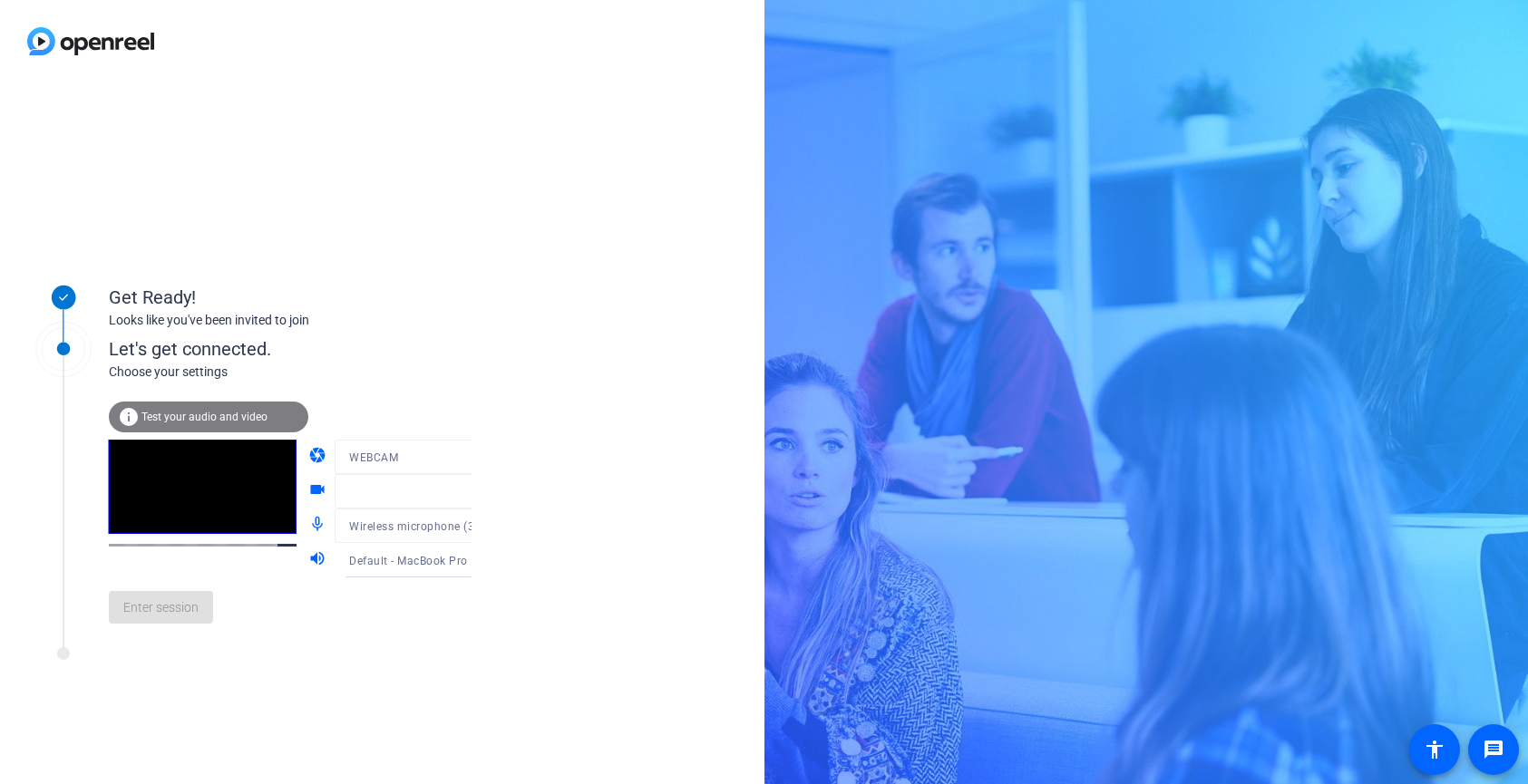
click at [547, 631] on div "Get Ready! Looks like you've been invited to join Let's get connected. Choose y…" at bounding box center [382, 433] width 764 height 702
click at [168, 611] on div "Enter session" at bounding box center [309, 607] width 400 height 60
click at [635, 549] on div "Get Ready! Looks like you've been invited to join Let's get connected. Choose y…" at bounding box center [382, 433] width 764 height 702
click at [178, 604] on div "Enter session" at bounding box center [309, 607] width 400 height 60
click at [387, 486] on div at bounding box center [421, 484] width 173 height 20
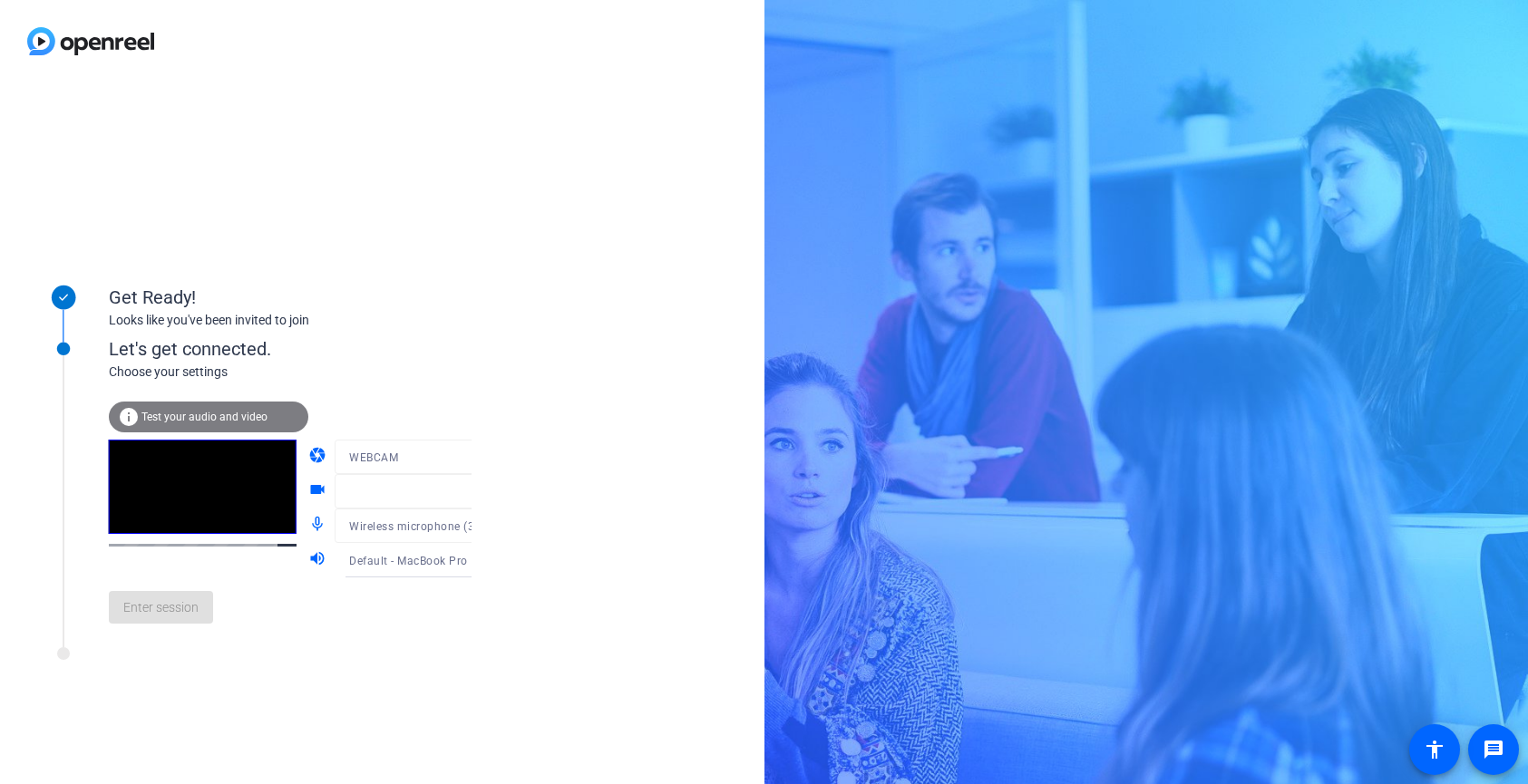
click at [232, 416] on span "Test your audio and video" at bounding box center [204, 417] width 126 height 13
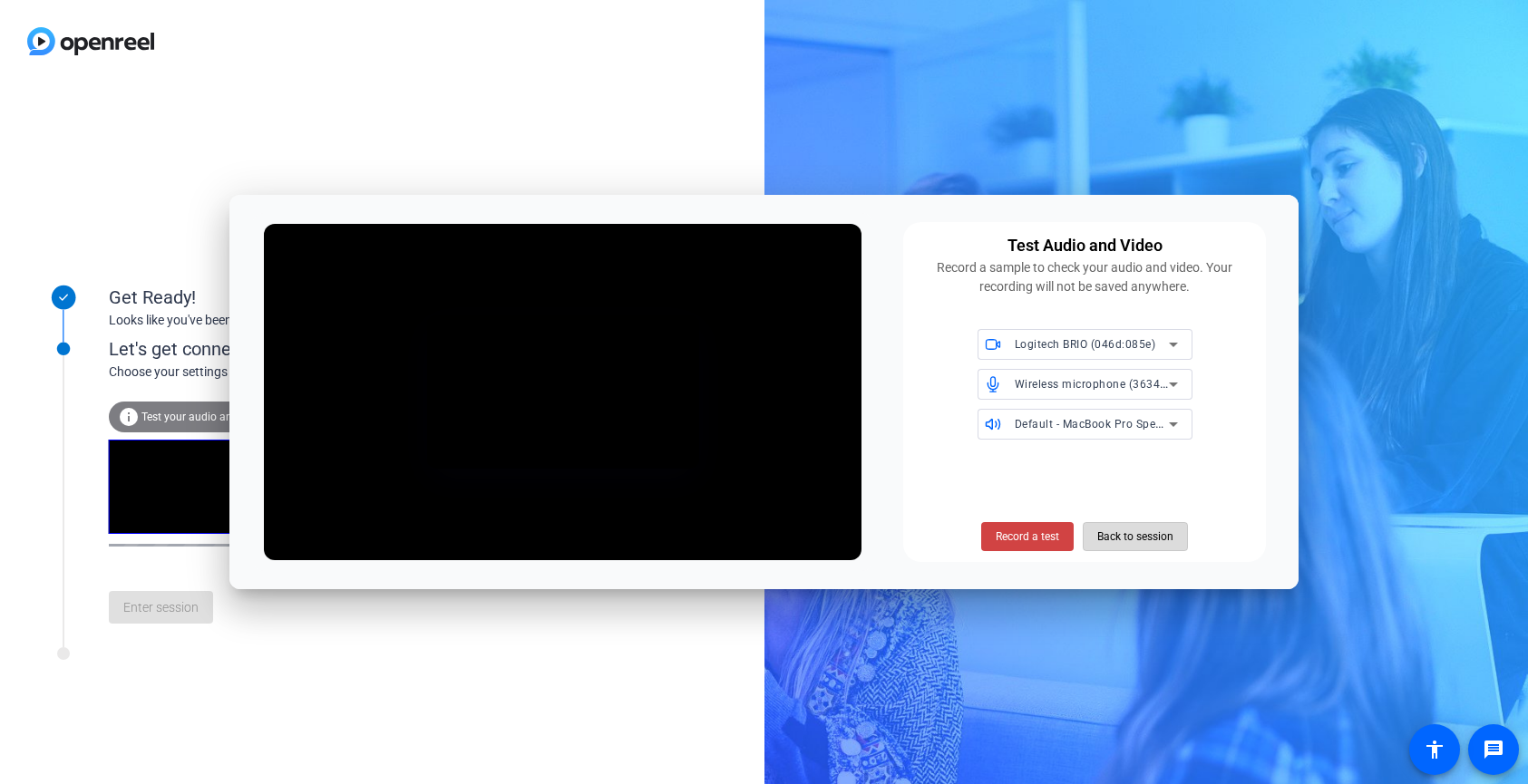
click at [1107, 540] on span "Back to session" at bounding box center [1135, 536] width 76 height 34
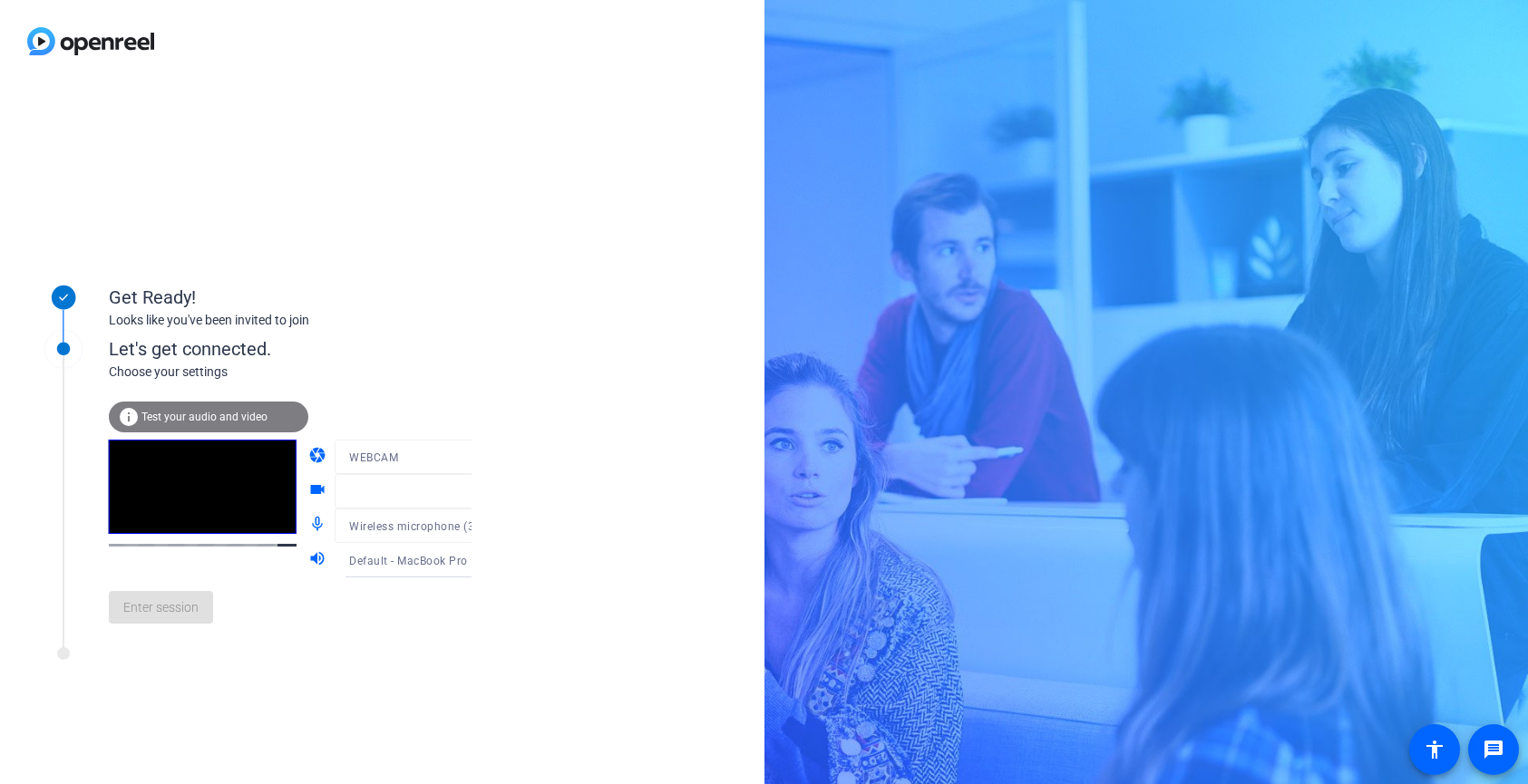
click at [411, 452] on mat-form-field "WEBCAM" at bounding box center [421, 456] width 173 height 34
click at [246, 420] on span "Test your audio and video" at bounding box center [204, 417] width 126 height 13
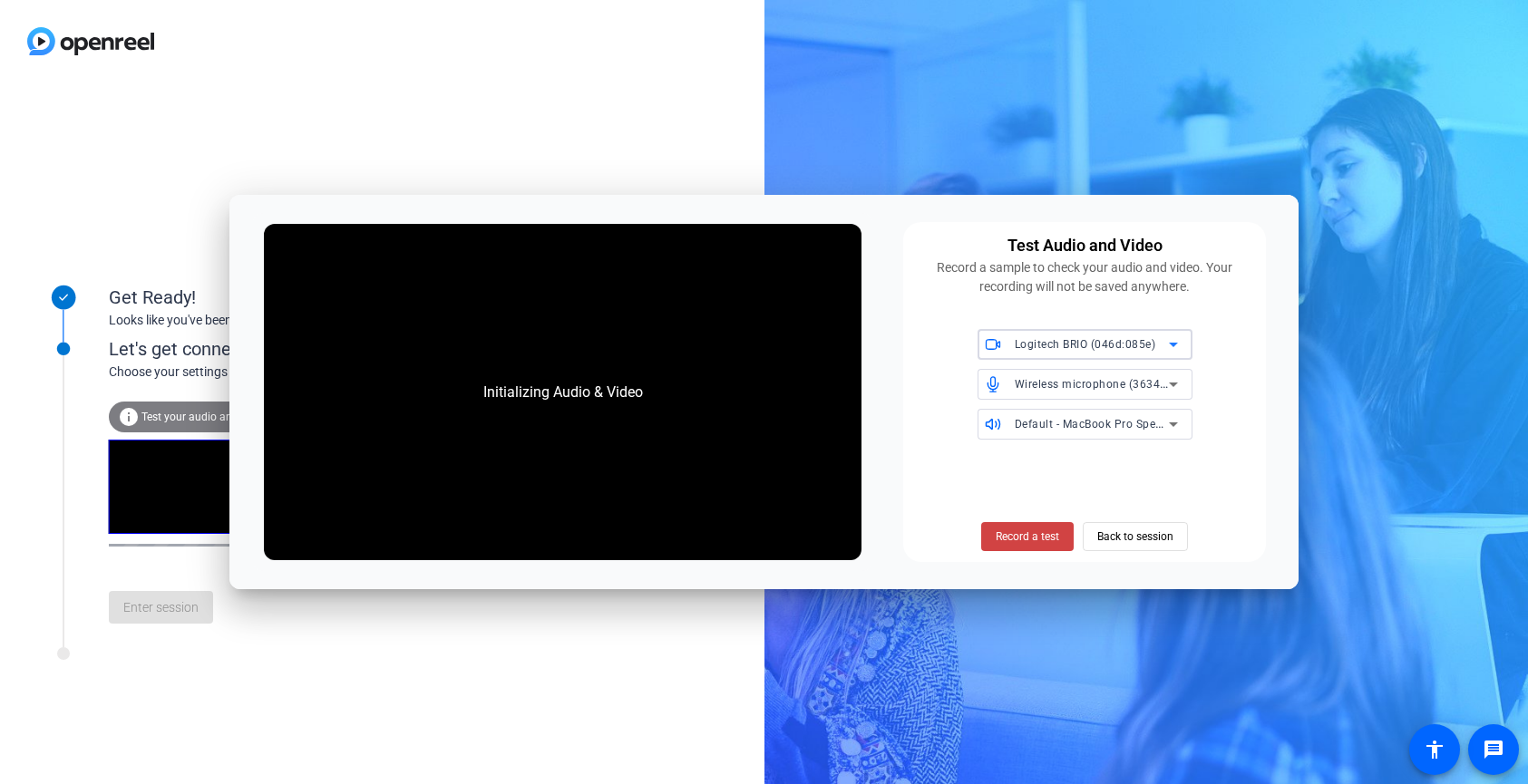
click at [1053, 349] on span "Logitech BRIO (046d:085e)" at bounding box center [1085, 345] width 142 height 13
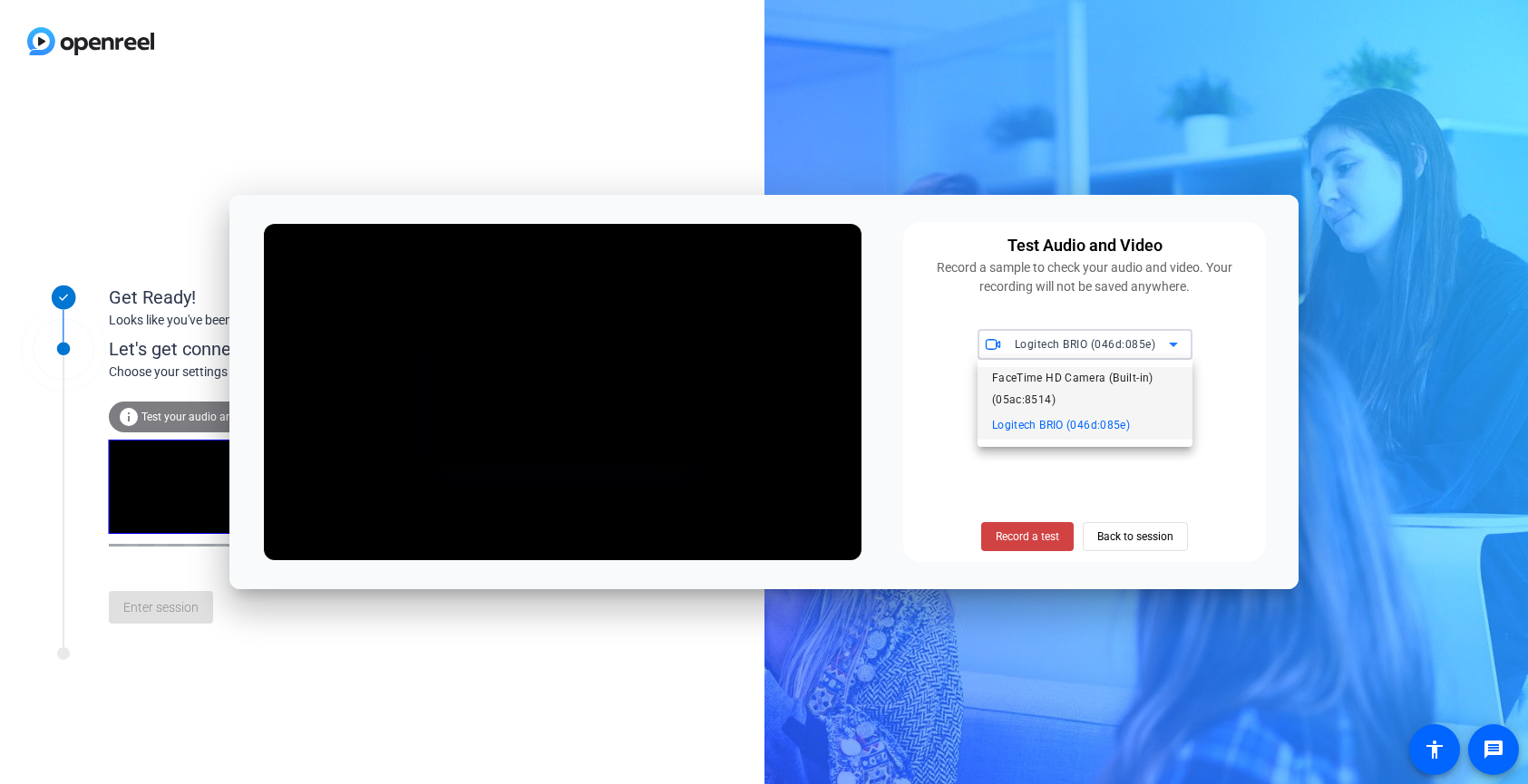
click at [1057, 386] on span "FaceTime HD Camera (Built-in) (05ac:8514)" at bounding box center [1085, 388] width 186 height 43
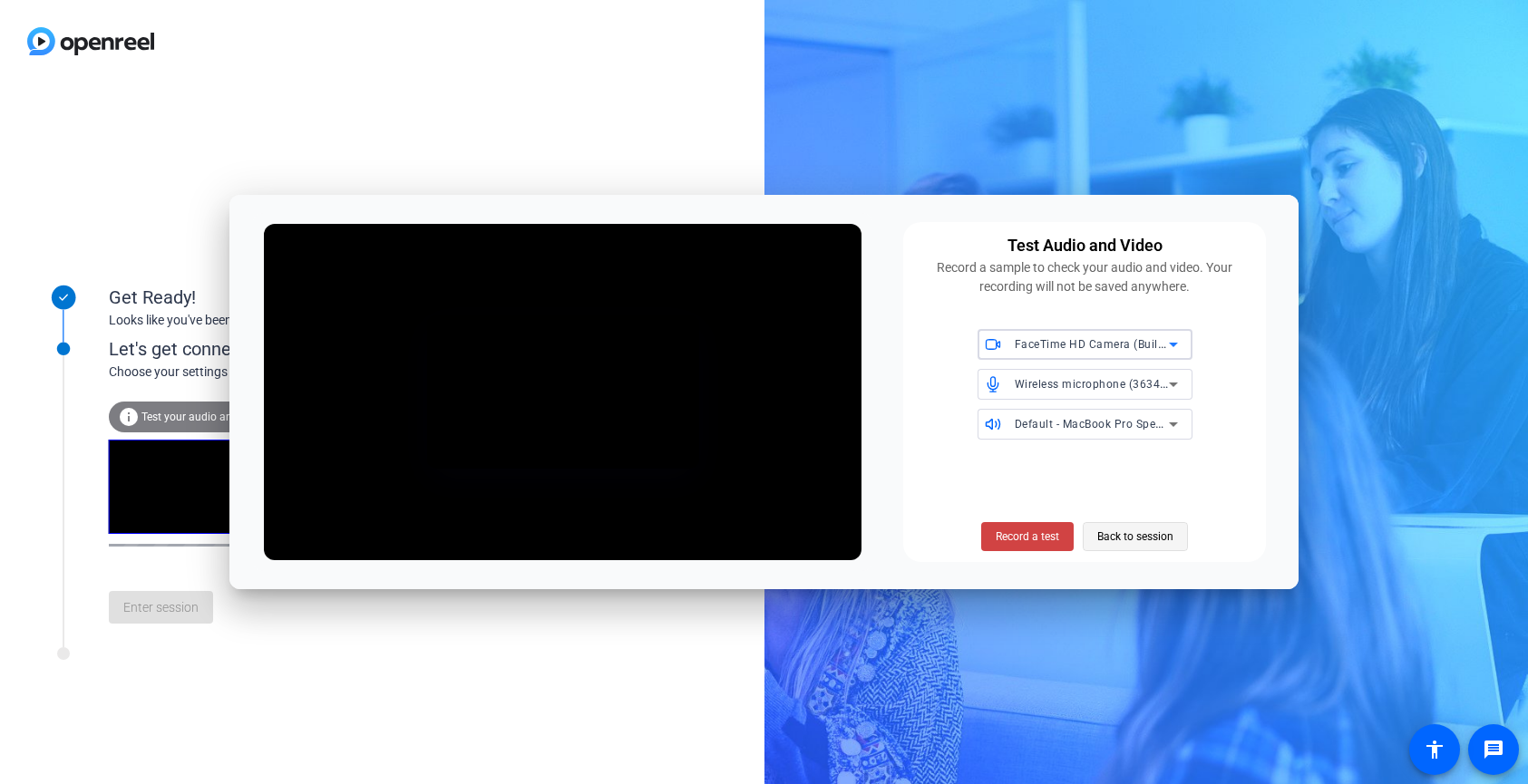
click at [1120, 536] on span "Back to session" at bounding box center [1135, 536] width 76 height 34
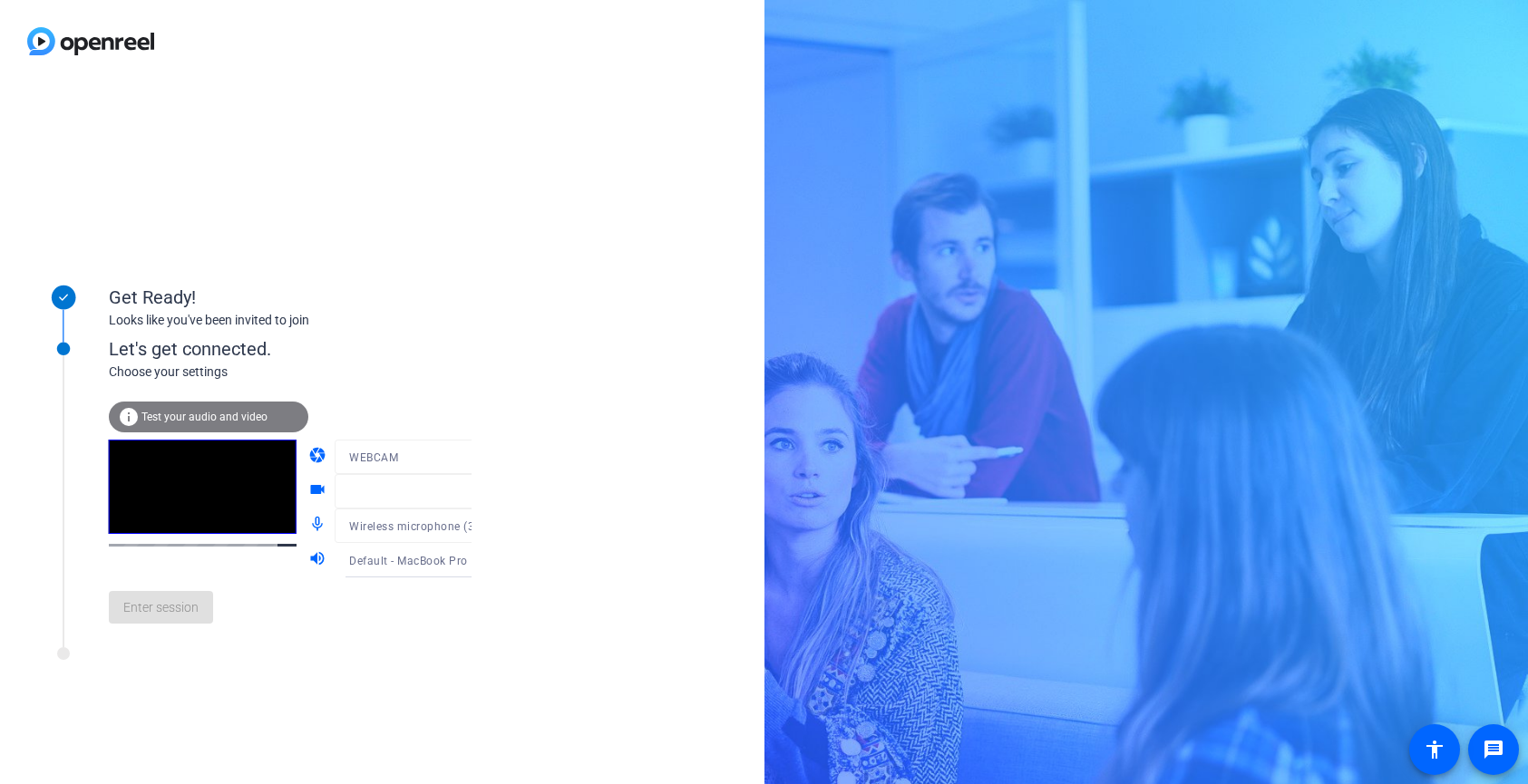
click at [450, 460] on mat-form-field "WEBCAM" at bounding box center [421, 456] width 173 height 34
click at [253, 408] on div "info Test your audio and video" at bounding box center [209, 416] width 200 height 31
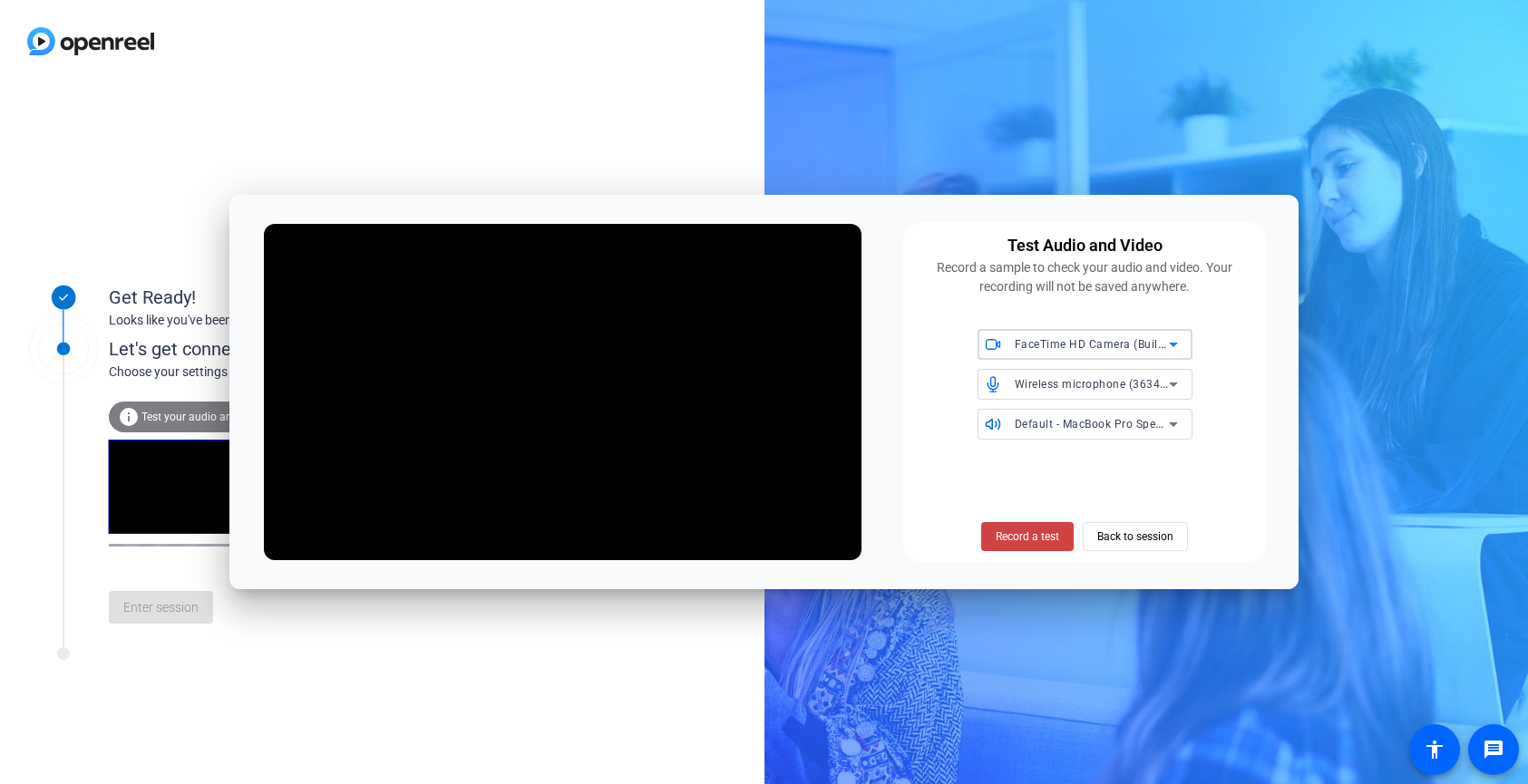
click at [1069, 356] on div "FaceTime HD Camera (Built-in) (05ac:8514)" at bounding box center [1096, 344] width 163 height 31
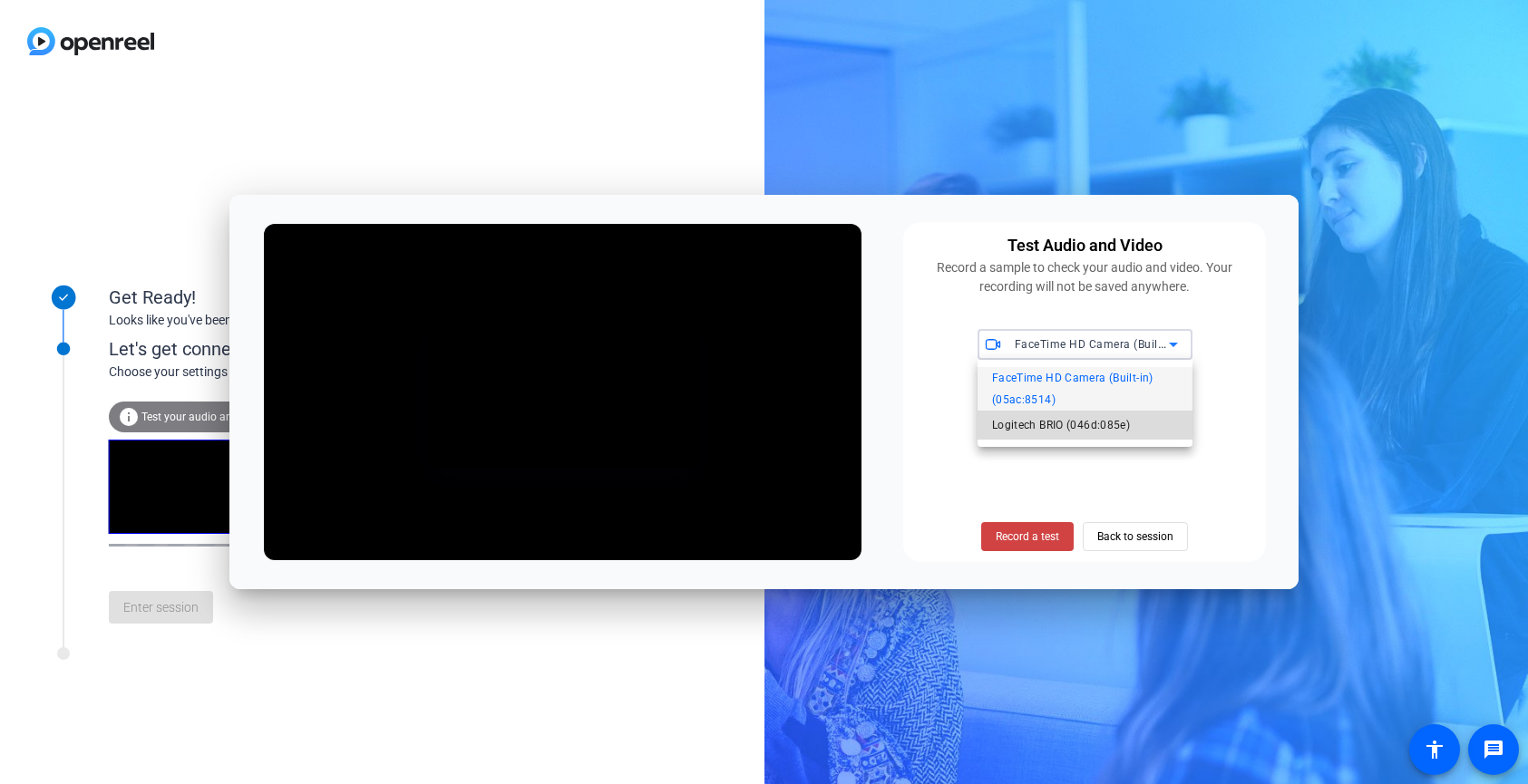
click at [1058, 423] on span "Logitech BRIO (046d:085e)" at bounding box center [1061, 425] width 138 height 22
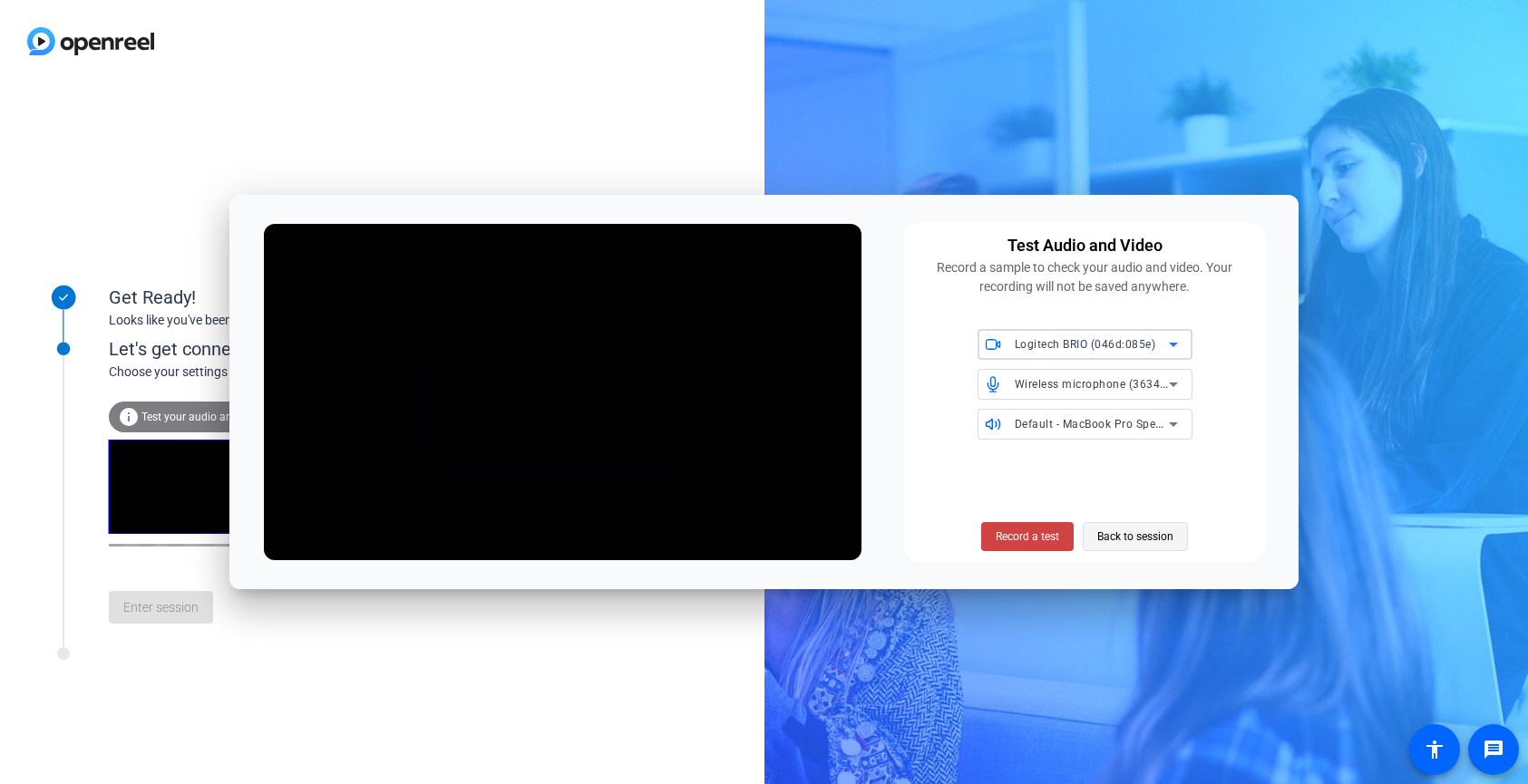
click at [1140, 536] on span "Back to session" at bounding box center [1135, 536] width 76 height 34
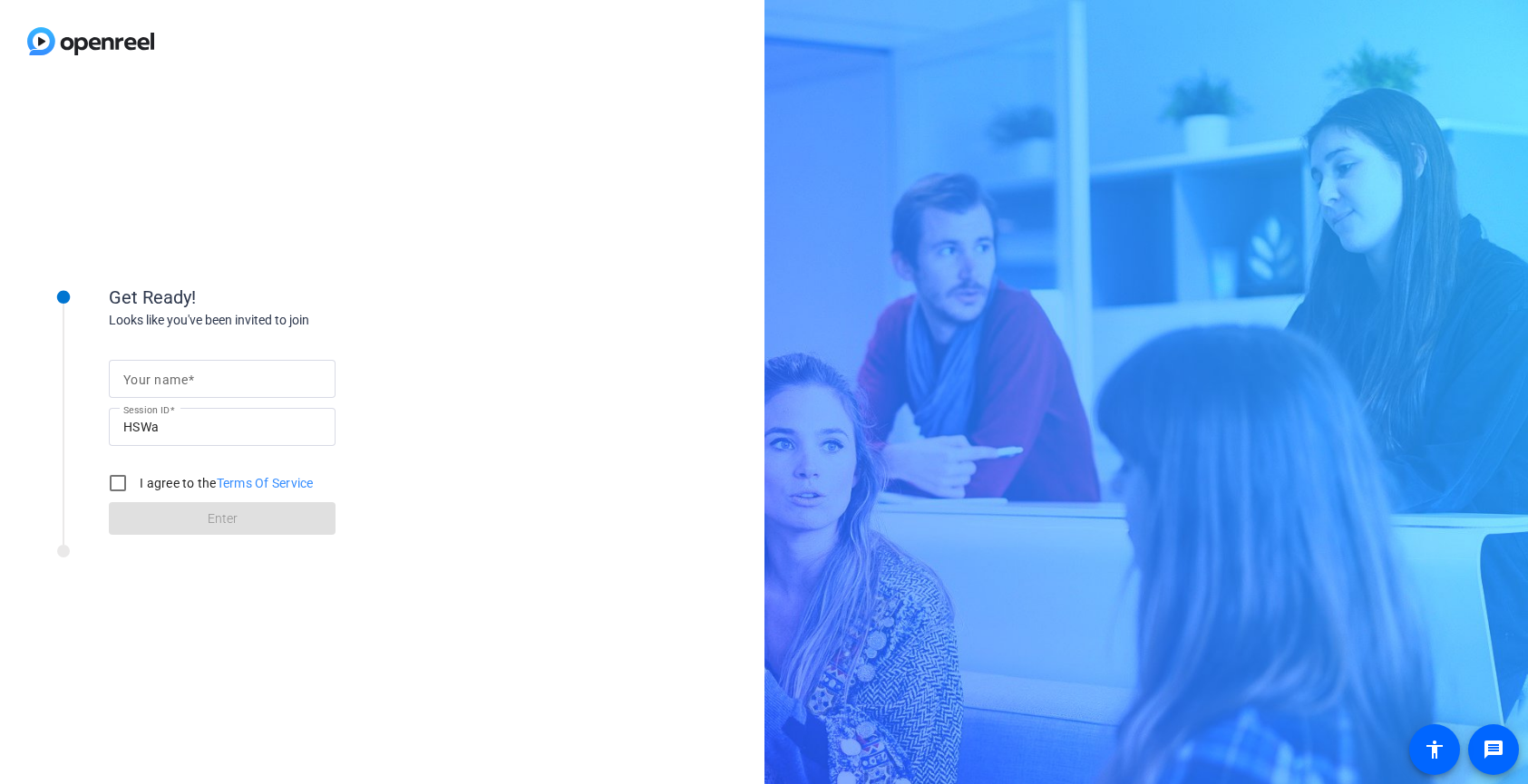
click at [227, 386] on input "Your name" at bounding box center [222, 379] width 198 height 22
type input "[PERSON_NAME]"
click at [126, 483] on input "I agree to the Terms Of Service" at bounding box center [117, 483] width 36 height 36
checkbox input "true"
click at [405, 588] on div "Get Ready! Looks like you've been invited to join Your name Katy Cairo Session …" at bounding box center [245, 434] width 453 height 362
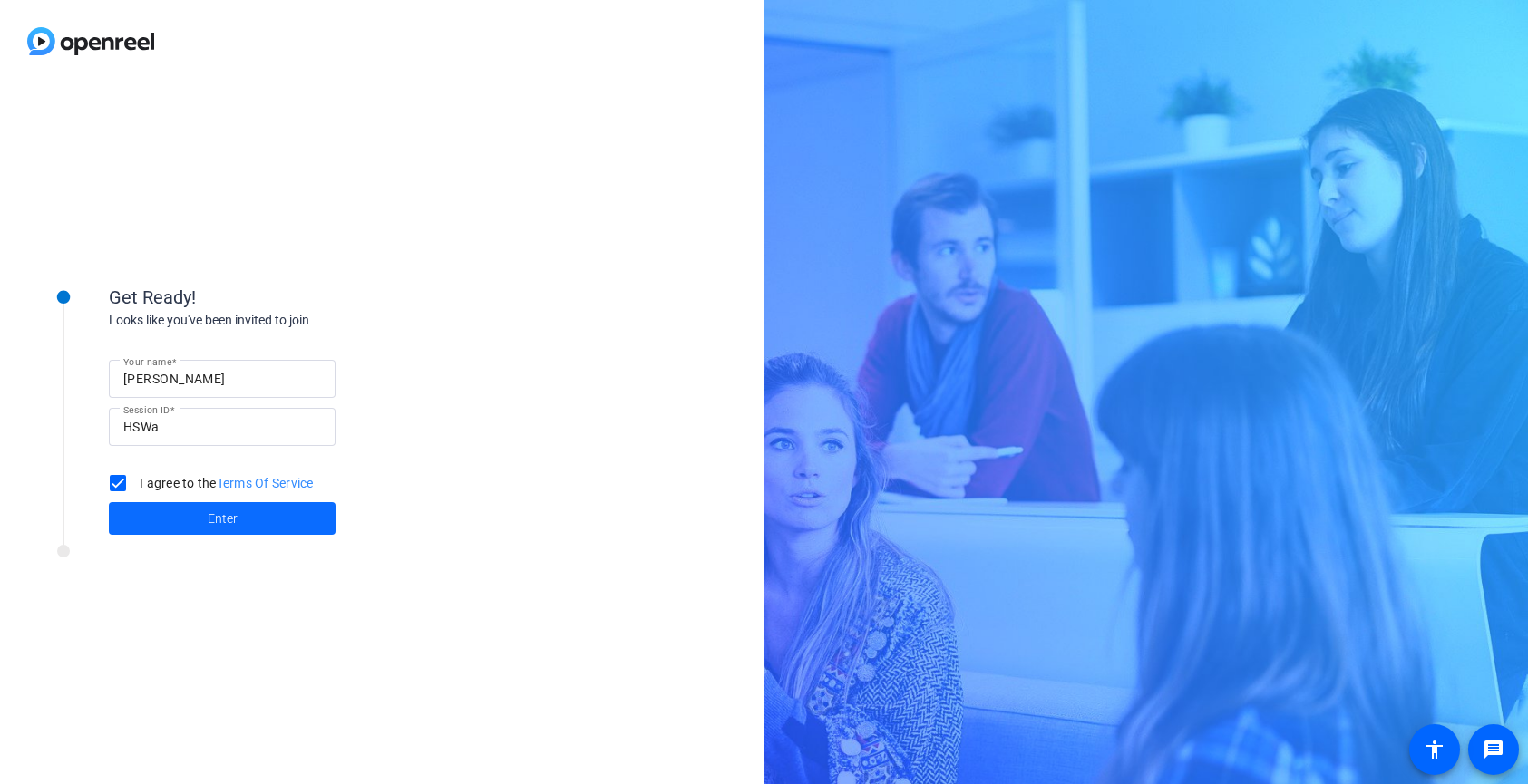
click at [216, 530] on span at bounding box center [222, 518] width 227 height 43
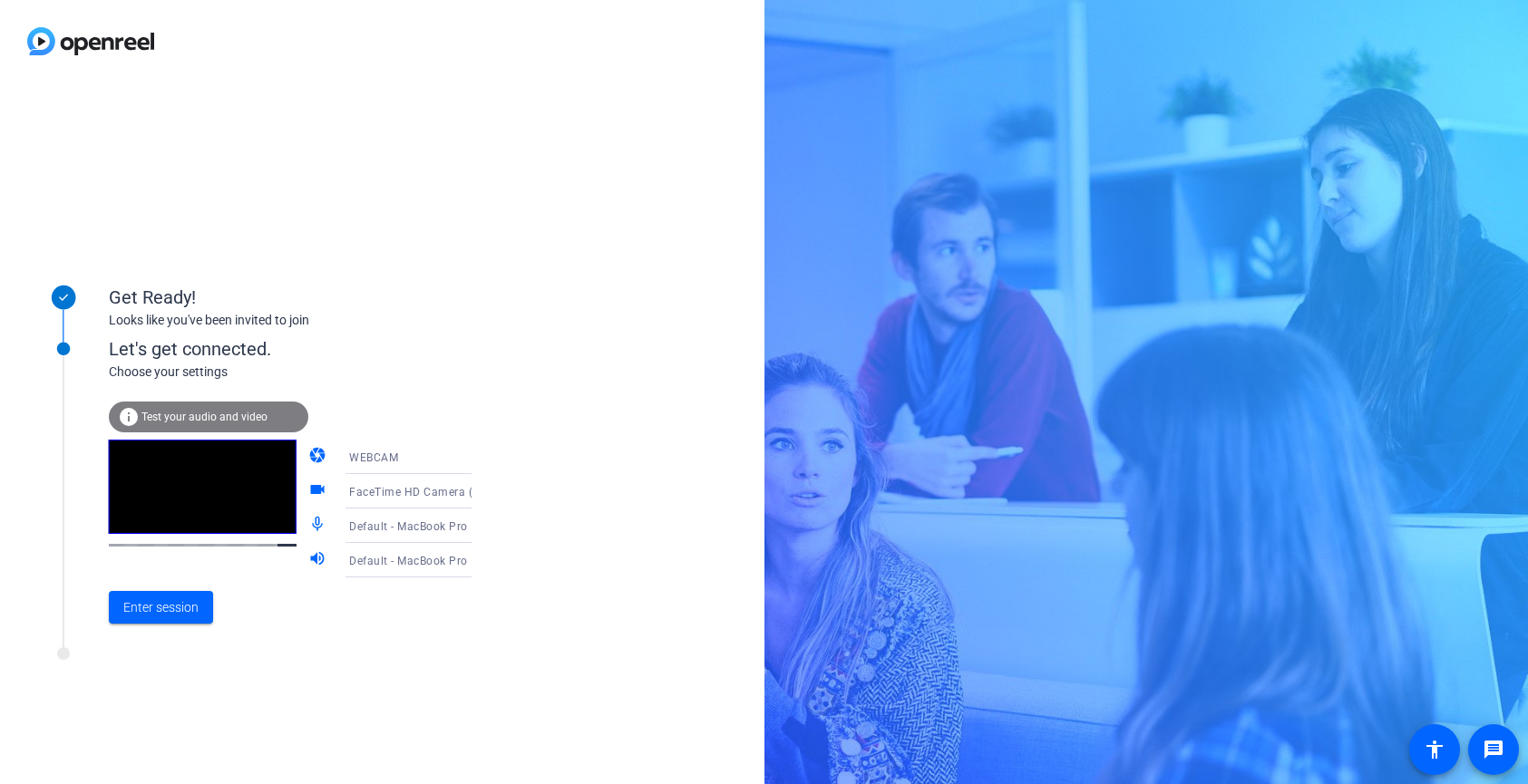
click at [437, 493] on span "FaceTime HD Camera (Built-in) (05ac:8514)" at bounding box center [465, 492] width 233 height 15
click at [413, 590] on span "Logitech BRIO (046d:085e)" at bounding box center [392, 585] width 138 height 22
click at [615, 584] on div "Get Ready! Looks like you've been invited to join Let's get connected. Choose y…" at bounding box center [382, 433] width 764 height 702
click at [401, 530] on span "Default - MacBook Pro Microphone (Built-in)" at bounding box center [465, 526] width 233 height 15
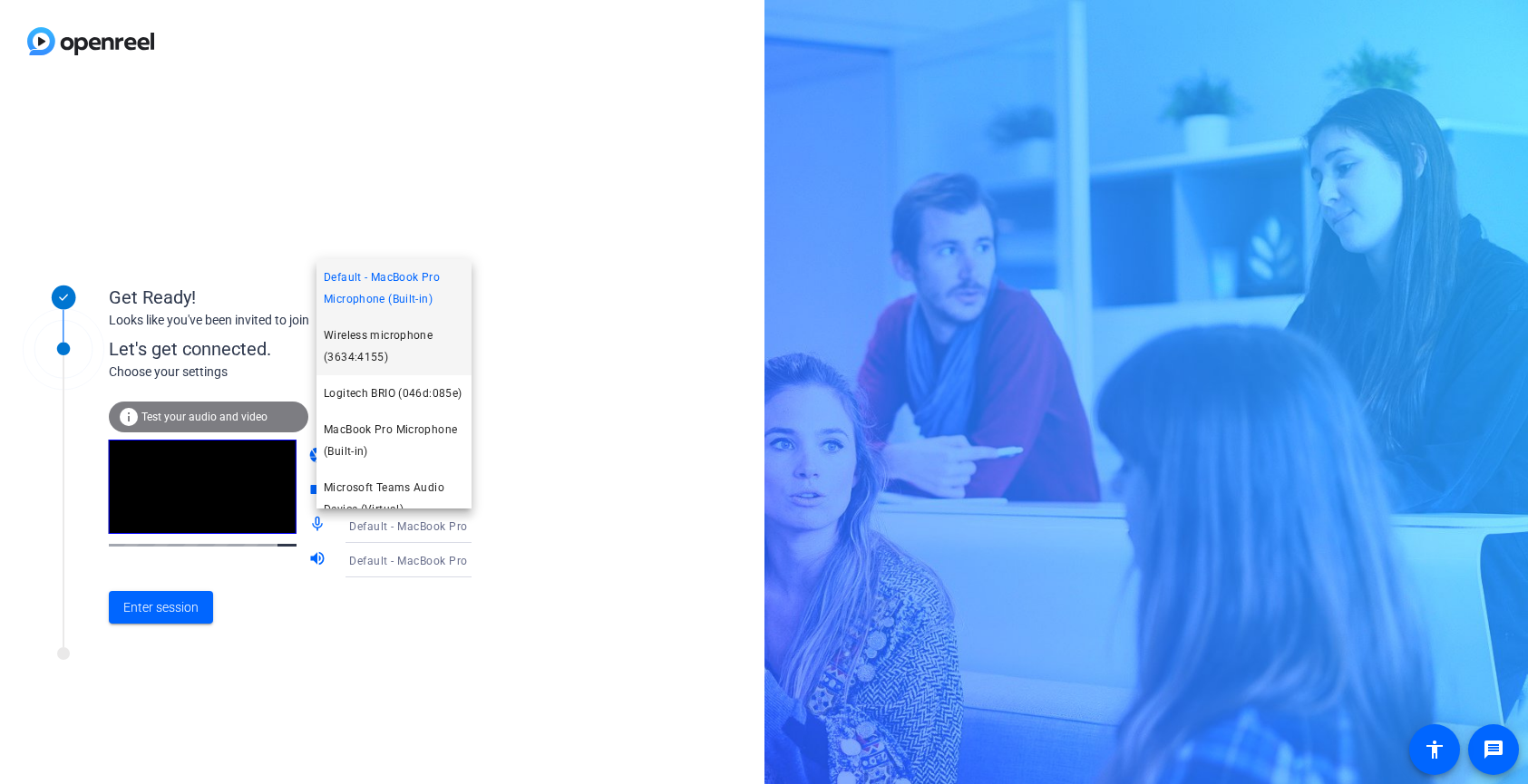
click at [398, 345] on span "Wireless microphone (3634:4155)" at bounding box center [394, 346] width 141 height 43
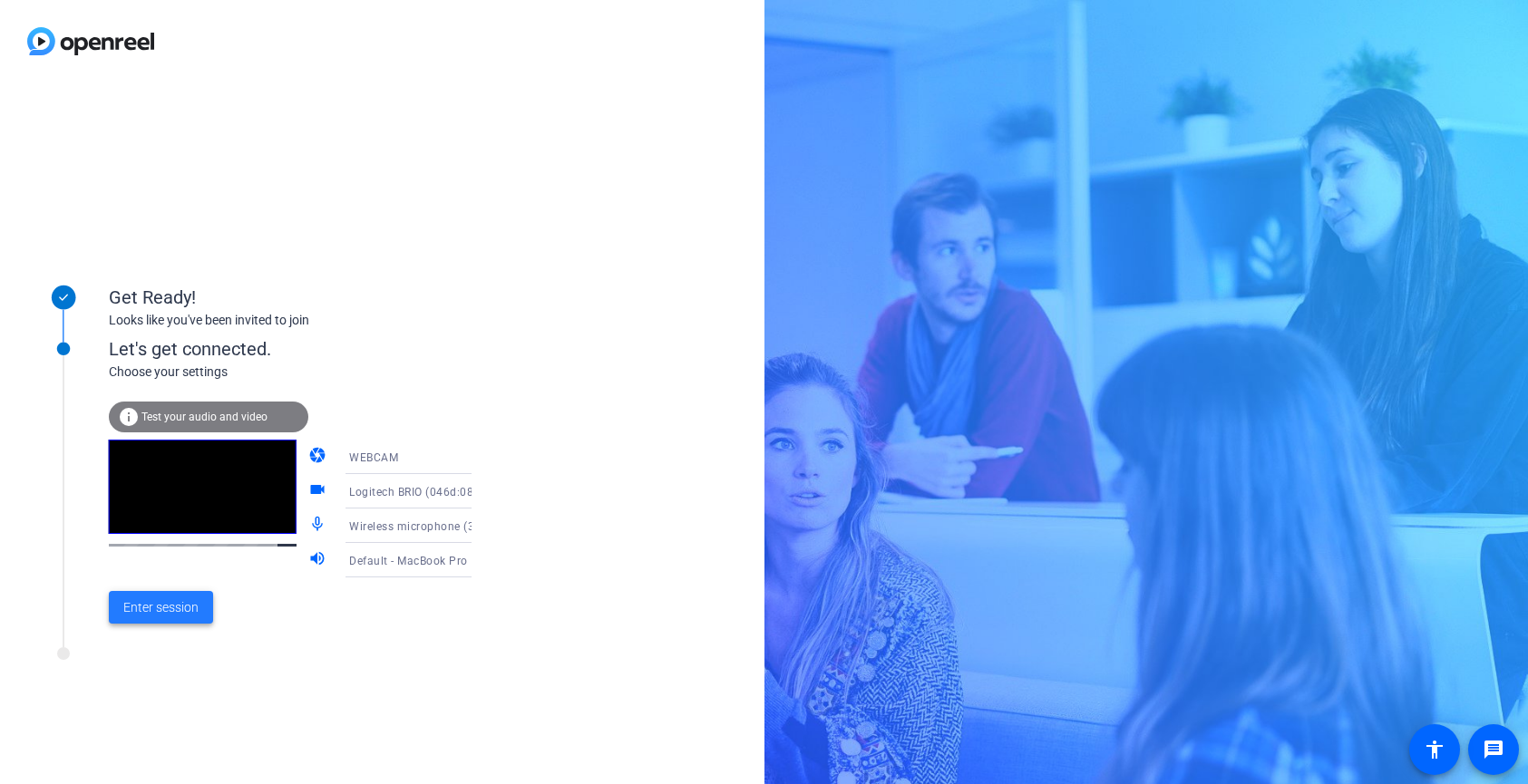
click at [162, 606] on span "Enter session" at bounding box center [160, 607] width 75 height 19
